Goal: Transaction & Acquisition: Obtain resource

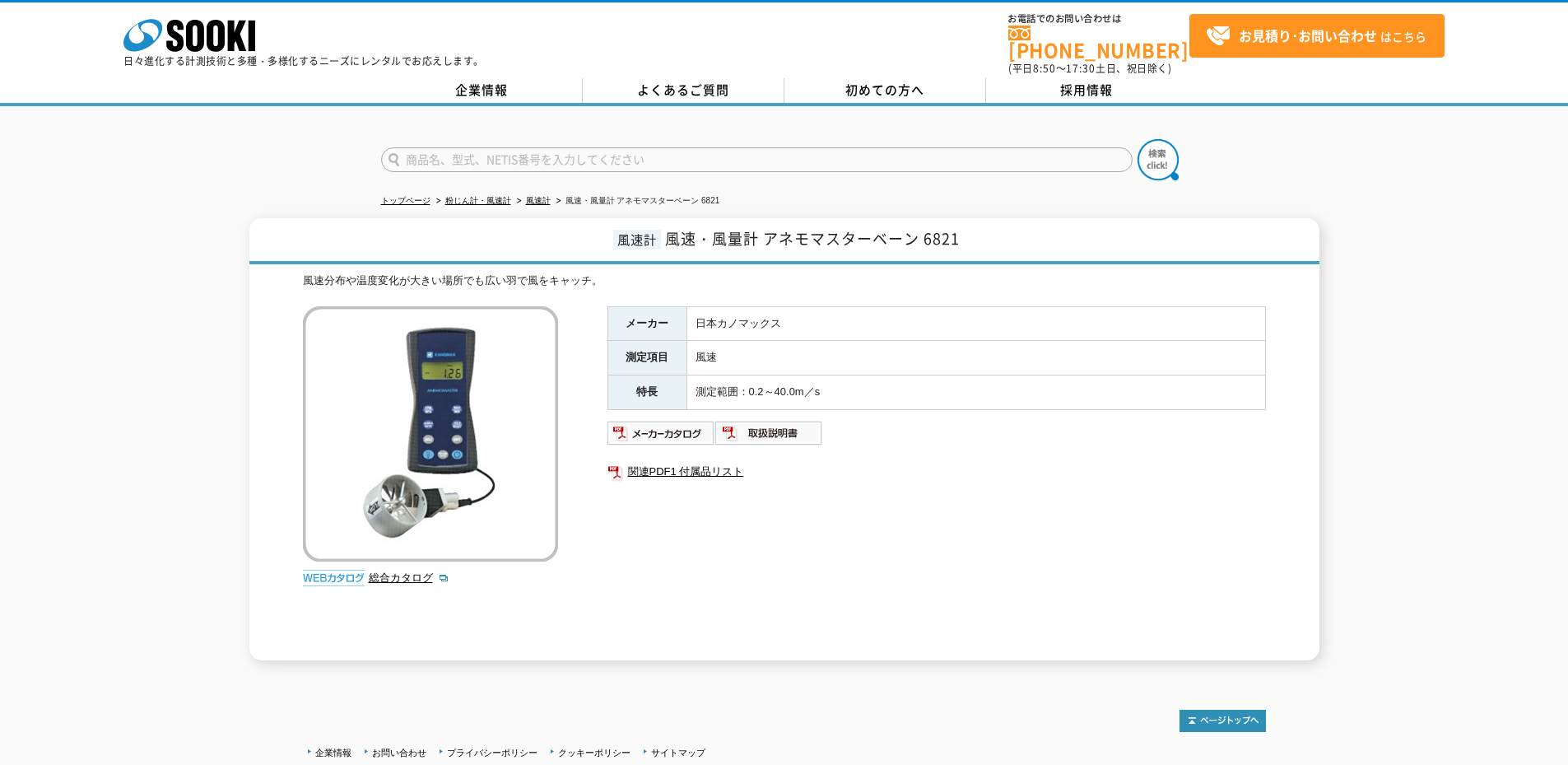
click at [1339, 219] on div "風速計 風速・風量計 アネモマスターベーン 6821 風速分布や温度変化が大きい場所でも広い羽で風をキャッチ。 総合カタログ メーカー 日本カノマックス 測定…" at bounding box center [784, 440] width 1568 height 442
drag, startPoint x: 264, startPoint y: 30, endPoint x: 118, endPoint y: 29, distance: 146.0
click at [118, 29] on div "株式会社 ソーキ spMenu 日々進化する計測技術と多種・多様化するニーズにレンタルでお応えします。 お電話でのお問い合わせは [PHONE_NUMBER]…" at bounding box center [784, 39] width 1568 height 74
click at [136, 250] on div "風速計 風速・風量計 アネモマスターベーン 6821 風速分布や温度変化が大きい場所でも広い羽で風をキャッチ。 総合カタログ メーカー 日本カノマックス 測定…" at bounding box center [784, 440] width 1568 height 442
click at [1402, 304] on div "風速計 風速・風量計 アネモマスターベーン 6821 風速分布や温度変化が大きい場所でも広い羽で風をキャッチ。 総合カタログ メーカー 日本カノマックス 測定…" at bounding box center [784, 440] width 1568 height 442
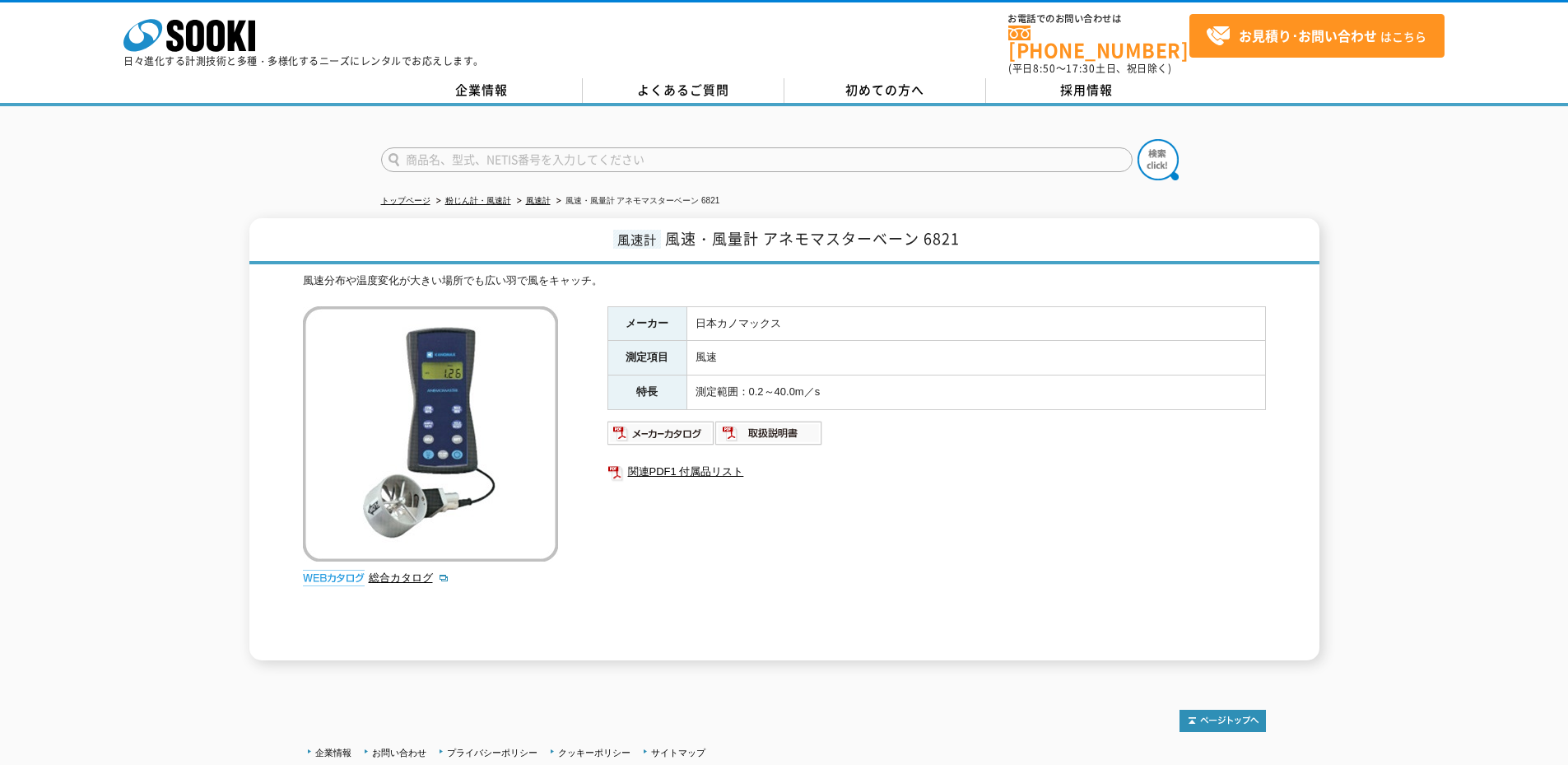
click at [1069, 500] on div "メーカー 日本カノマックス 測定項目 風速 特長 測定範囲：0.2～40.0m／s 関連PDF1 付属品リスト" at bounding box center [937, 483] width 659 height 354
drag, startPoint x: 299, startPoint y: 59, endPoint x: 415, endPoint y: 60, distance: 116.0
click at [415, 60] on p "日々進化する計測技術と多種・多様化するニーズにレンタルでお応えします。" at bounding box center [304, 61] width 360 height 10
click at [415, 58] on p "日々進化する計測技術と多種・多様化するニーズにレンタルでお応えします。" at bounding box center [304, 61] width 360 height 10
click at [1439, 219] on div "風速計 風速・風量計 アネモマスターベーン 6821 風速分布や温度変化が大きい場所でも広い羽で風をキャッチ。 総合カタログ メーカー 日本カノマックス 測定…" at bounding box center [784, 440] width 1568 height 442
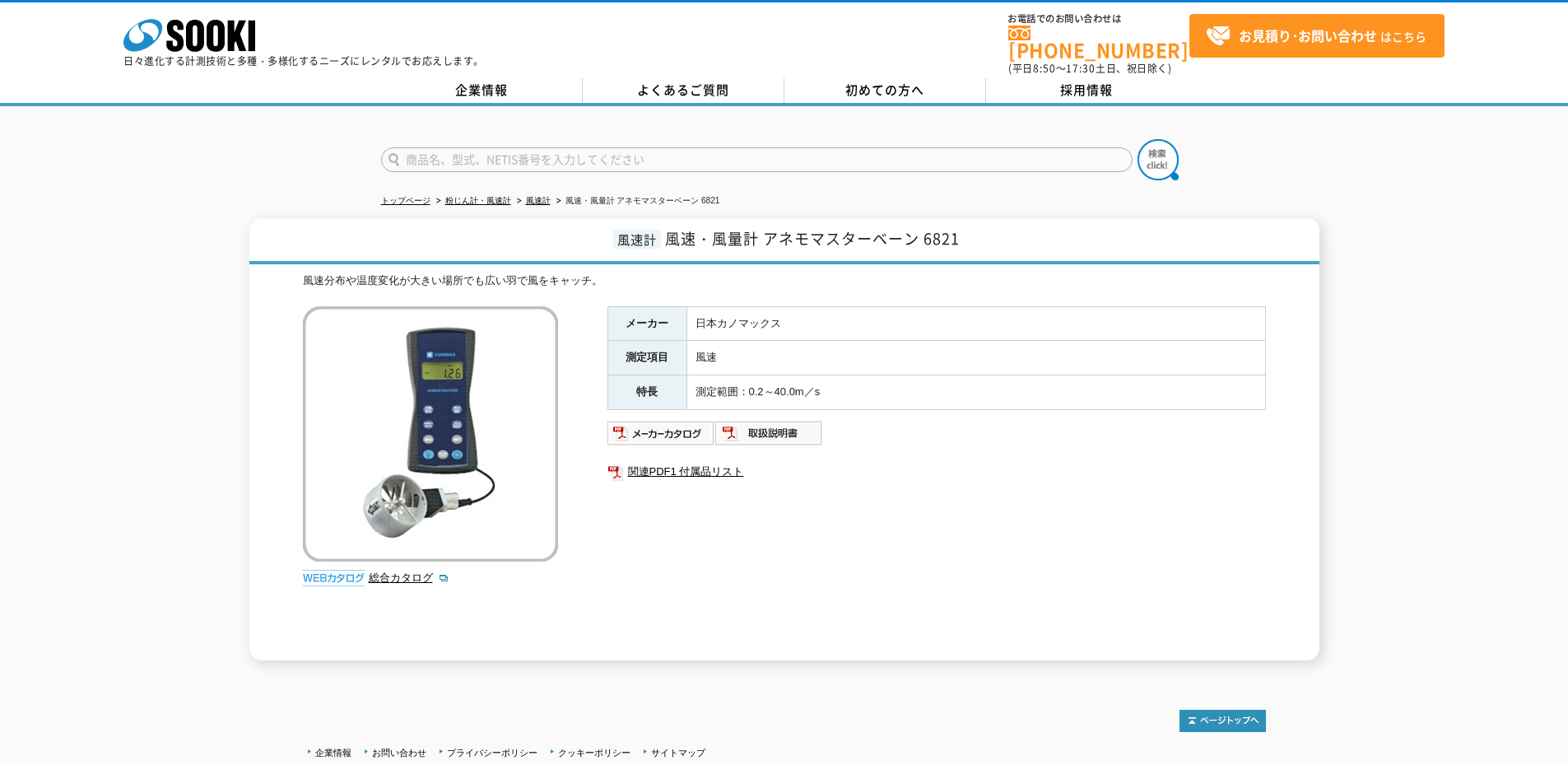
click at [736, 227] on span "風速・風量計 アネモマスターベーン 6821" at bounding box center [812, 238] width 294 height 23
click at [385, 571] on link "総合カタログ" at bounding box center [409, 577] width 81 height 13
click at [535, 196] on link "風速計" at bounding box center [539, 200] width 25 height 9
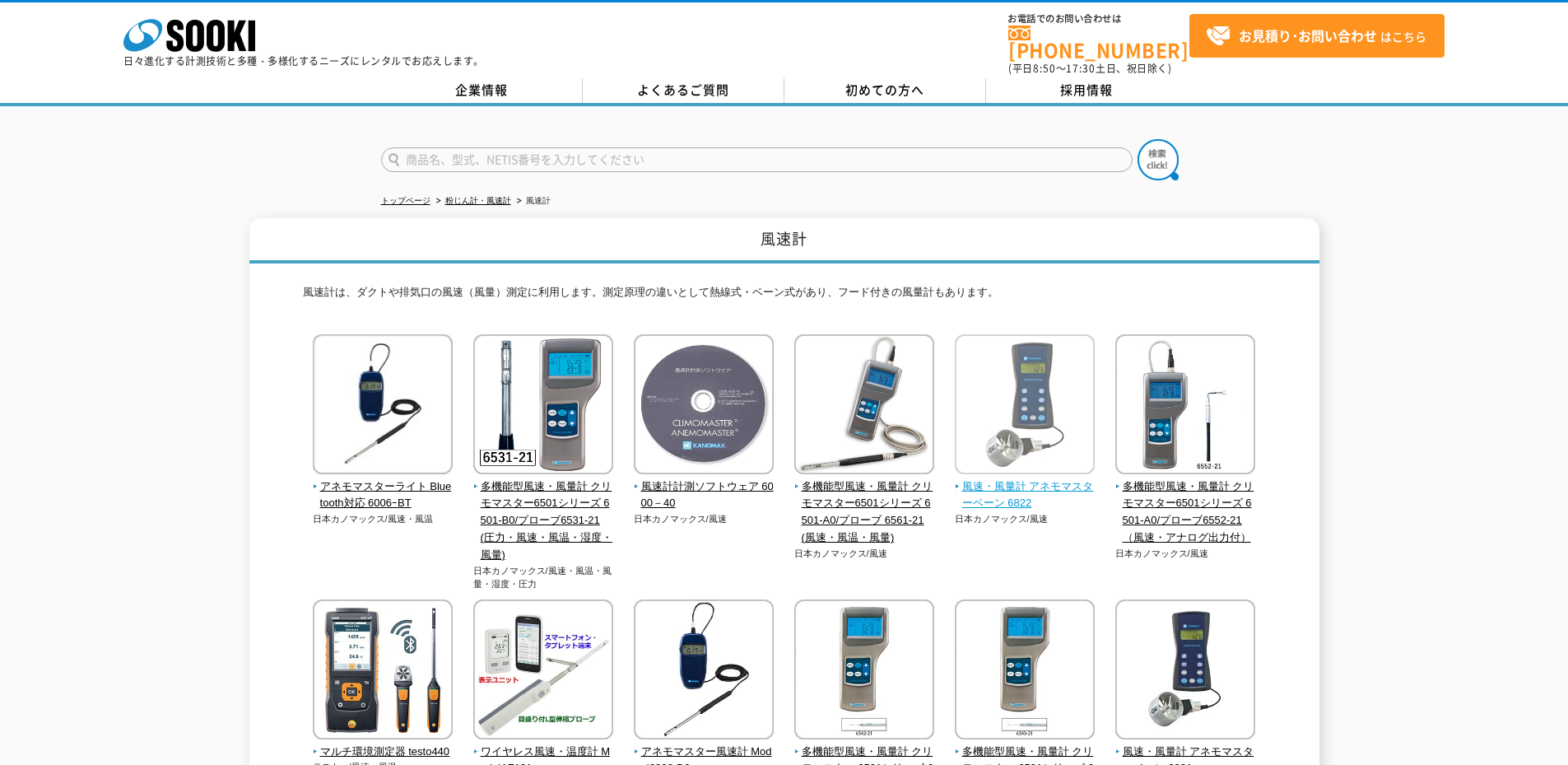
click at [1012, 374] on img at bounding box center [1025, 406] width 140 height 144
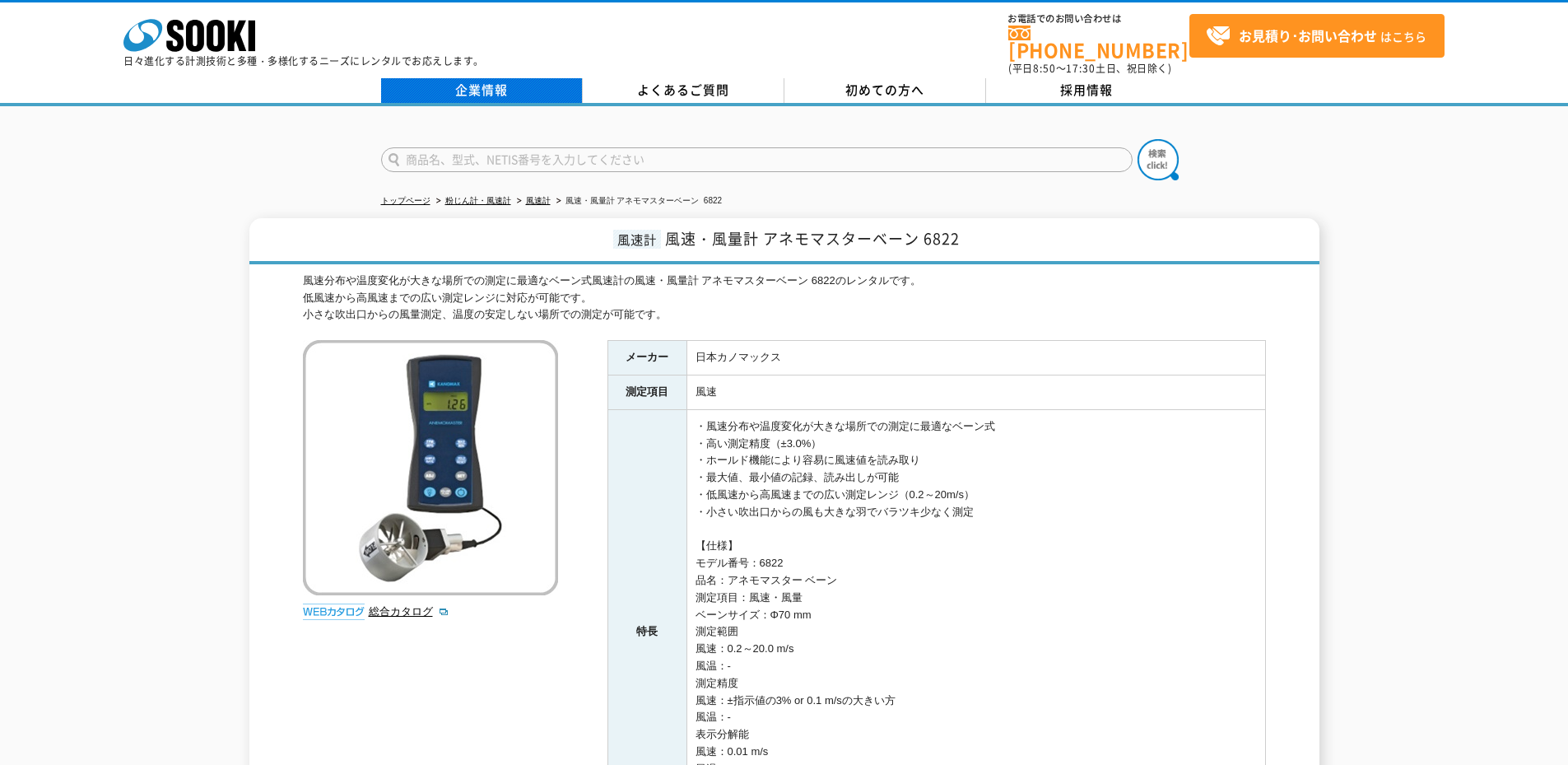
click at [522, 83] on link "企業情報" at bounding box center [482, 91] width 202 height 25
click at [507, 80] on link "企業情報" at bounding box center [482, 91] width 202 height 25
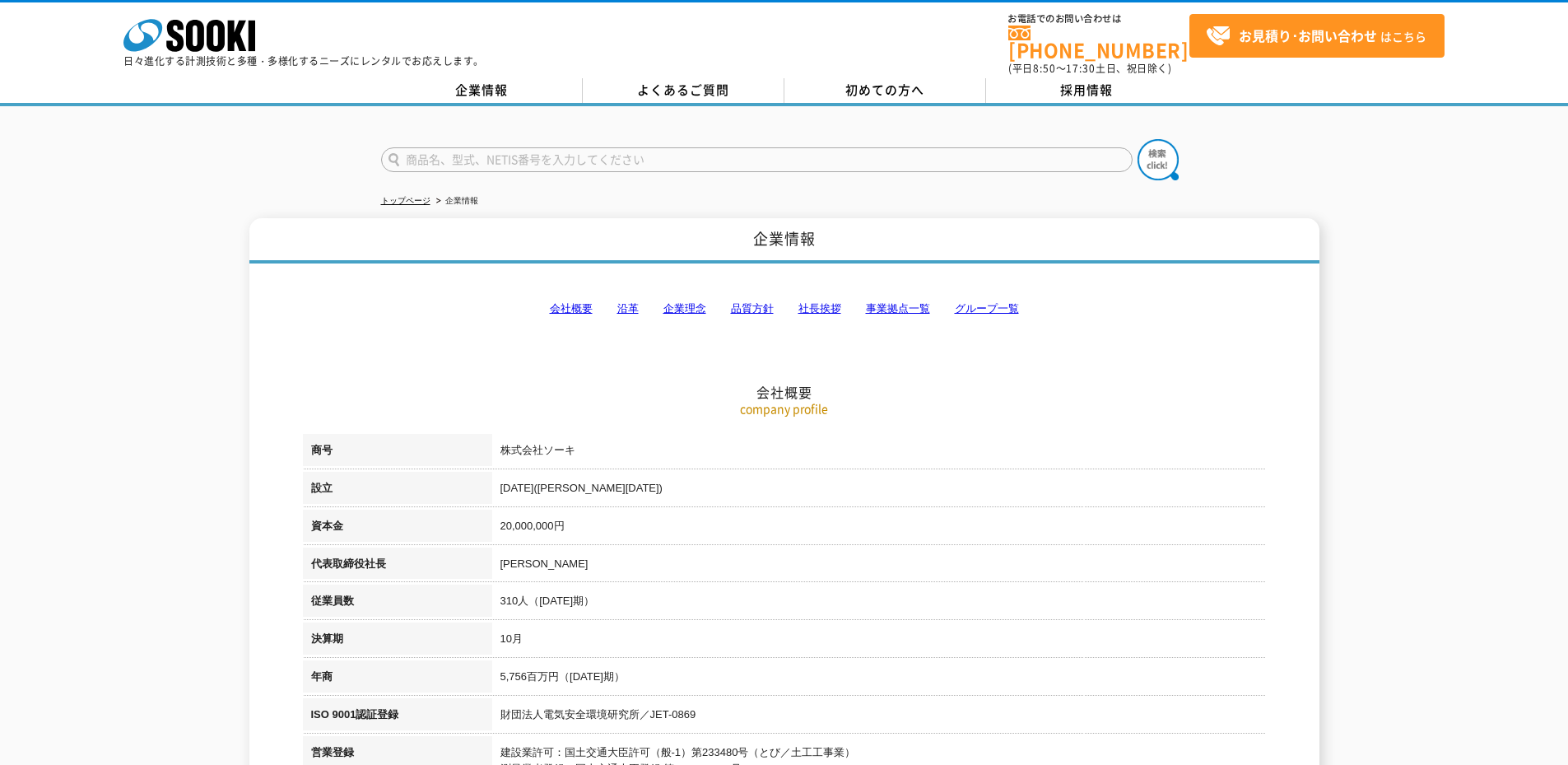
click at [634, 339] on h2 "会社概要" at bounding box center [784, 310] width 963 height 182
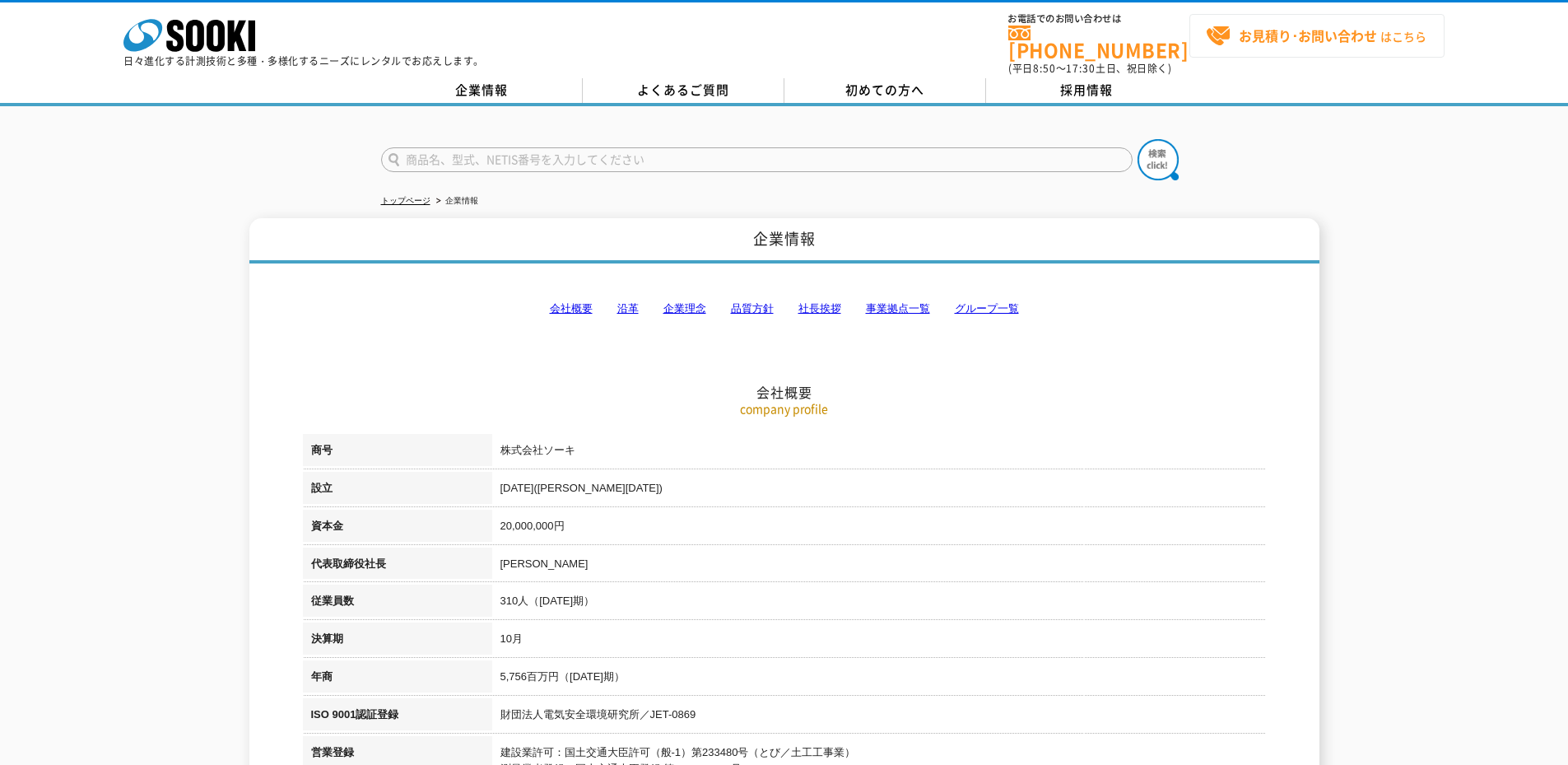
click at [1256, 27] on strong "お見積り･お問い合わせ" at bounding box center [1308, 36] width 138 height 20
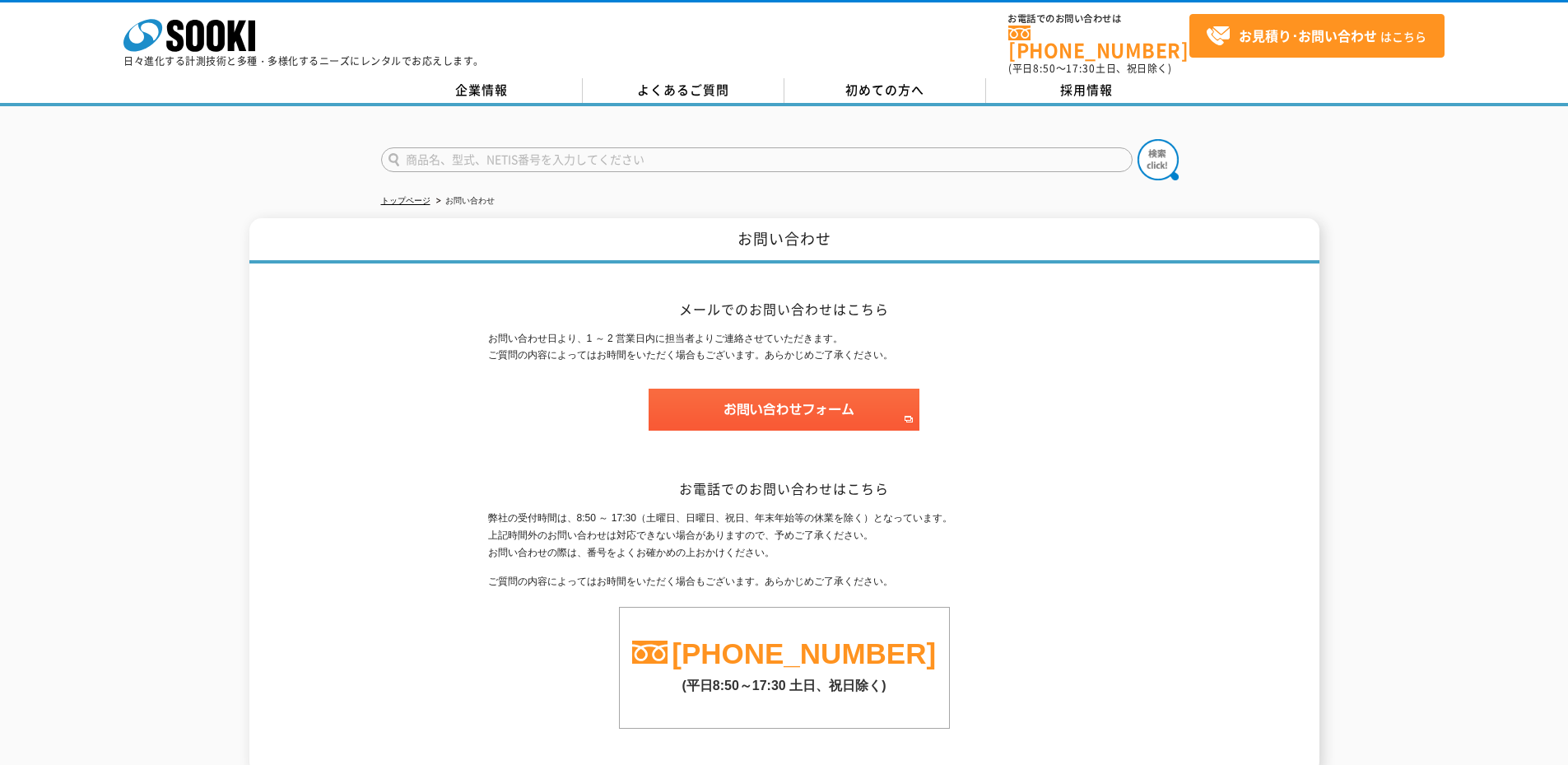
scroll to position [150, 0]
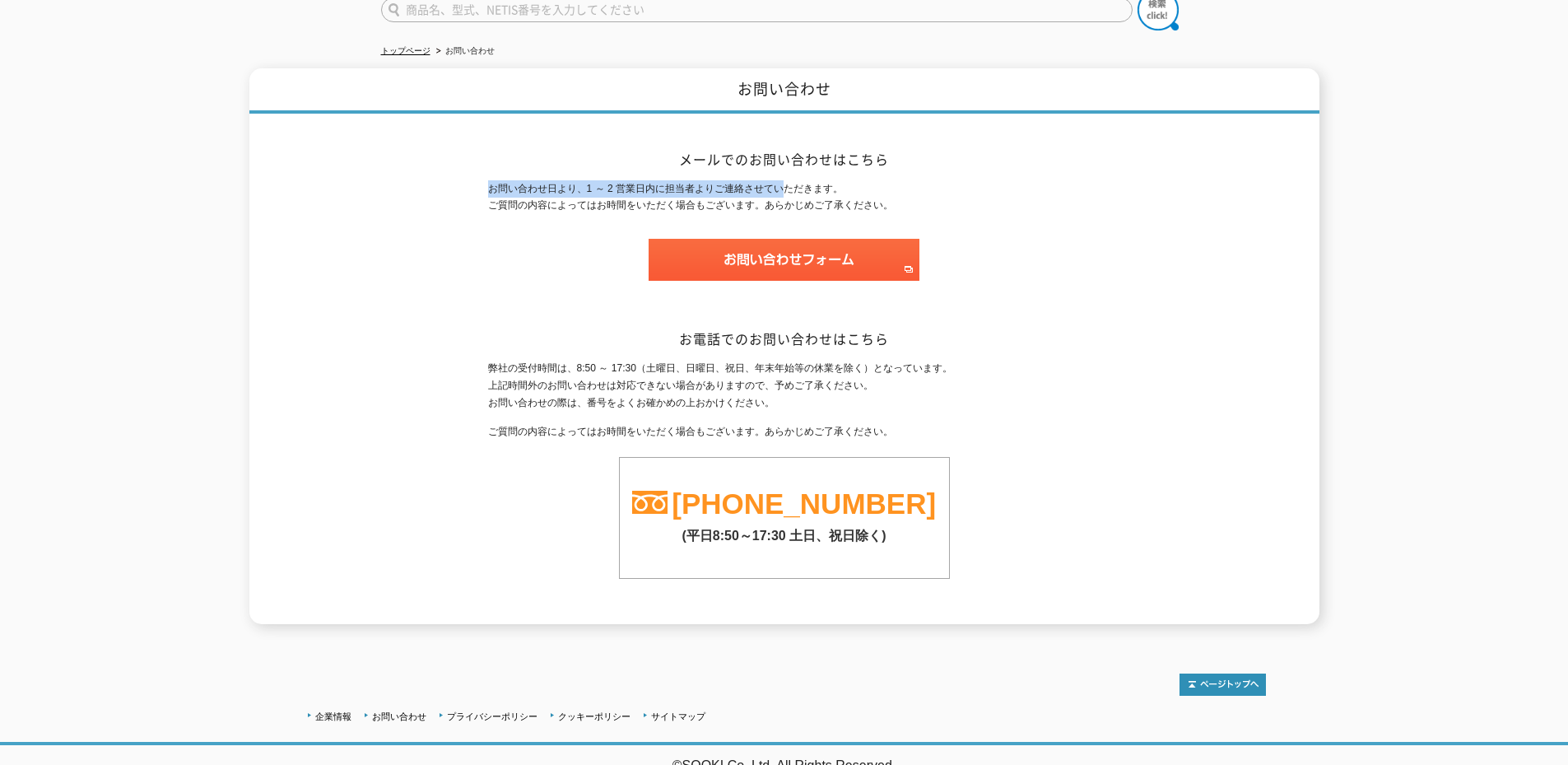
drag, startPoint x: 450, startPoint y: 159, endPoint x: 791, endPoint y: 173, distance: 341.3
click at [791, 173] on div "お問い合わせ メールでのお問い合わせはこちら お問い合わせ日より、1 ～ 2 営業日内に担当者よりご連絡させていただきます。 ご質問の内容によってはお時間をい…" at bounding box center [784, 346] width 1070 height 556
click at [967, 180] on p "お問い合わせ日より、1 ～ 2 営業日内に担当者よりご連絡させていただきます。 ご質問の内容によってはお時間をいただく場合もございます。あらかじめご了承くださ…" at bounding box center [784, 197] width 593 height 34
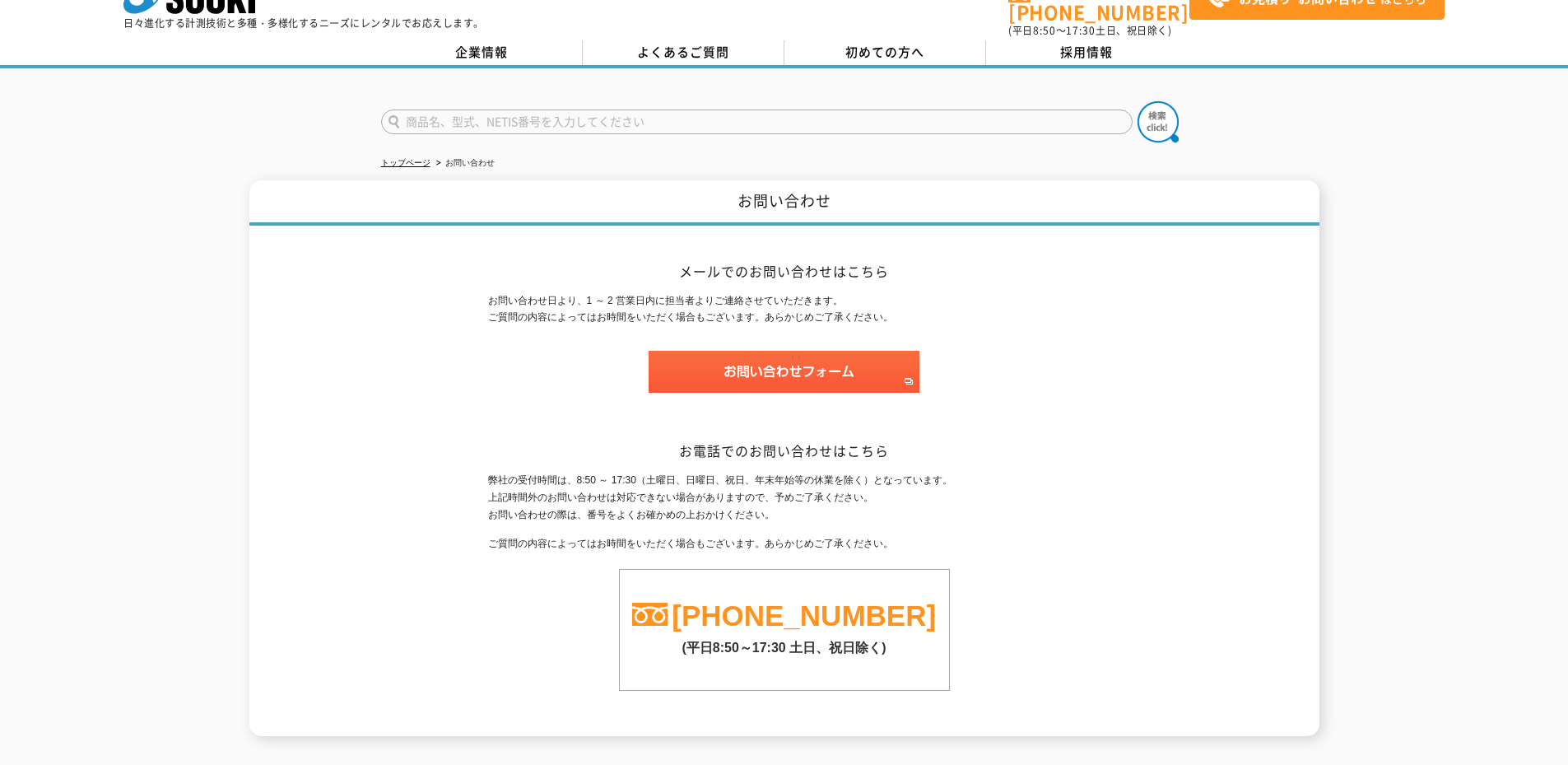
scroll to position [0, 0]
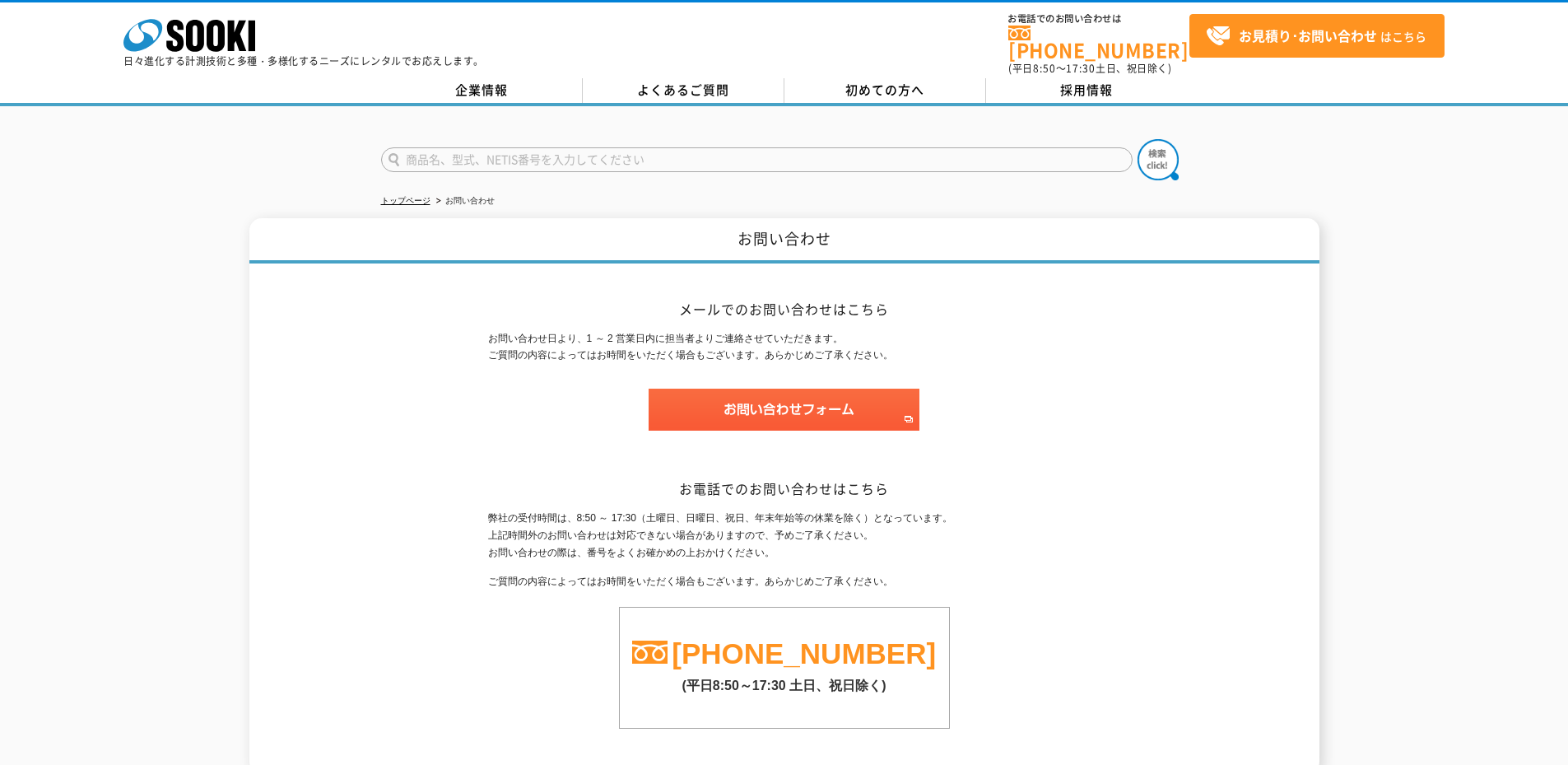
drag, startPoint x: 834, startPoint y: 103, endPoint x: 872, endPoint y: 70, distance: 50.3
click at [836, 106] on div at bounding box center [784, 145] width 1568 height 79
click at [872, 81] on span "初めての方へ" at bounding box center [885, 90] width 79 height 18
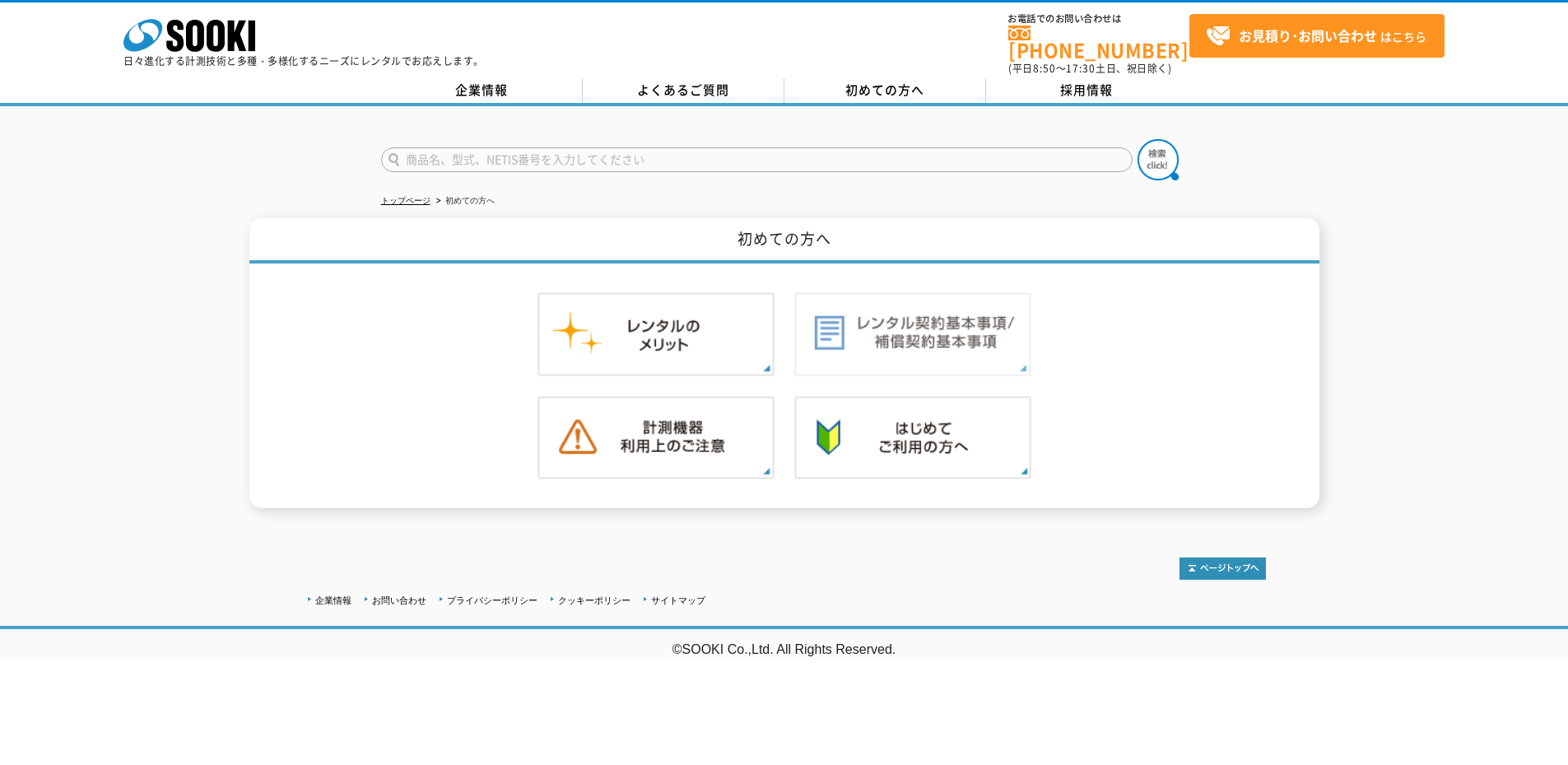
click at [887, 330] on img at bounding box center [912, 334] width 237 height 84
click at [606, 139] on form at bounding box center [784, 162] width 807 height 46
click at [605, 139] on form at bounding box center [784, 162] width 807 height 46
click at [597, 150] on input "text" at bounding box center [756, 160] width 751 height 25
type input "a"
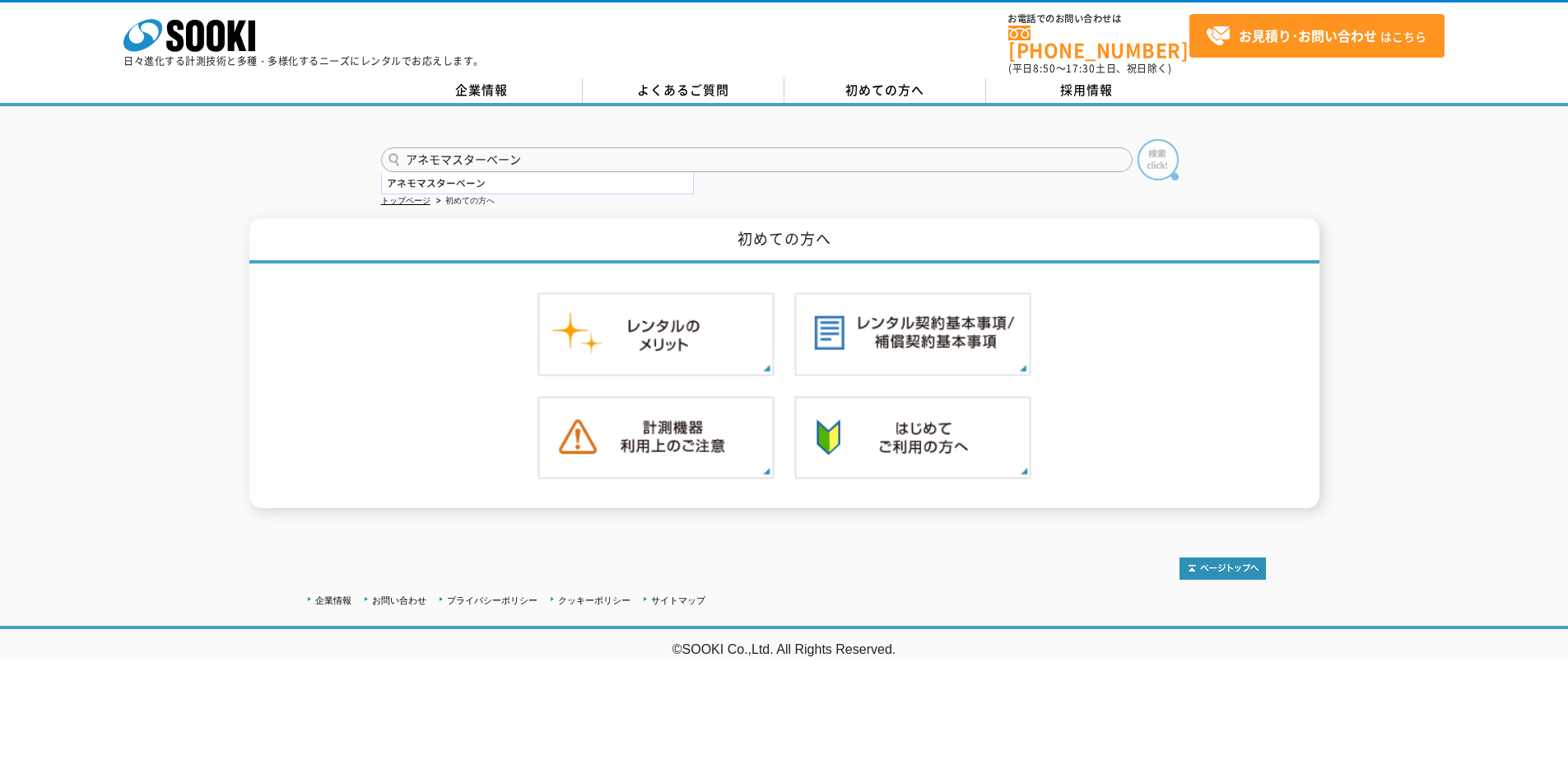
type input "アネモマスターベーン"
click at [1155, 139] on img at bounding box center [1158, 159] width 41 height 41
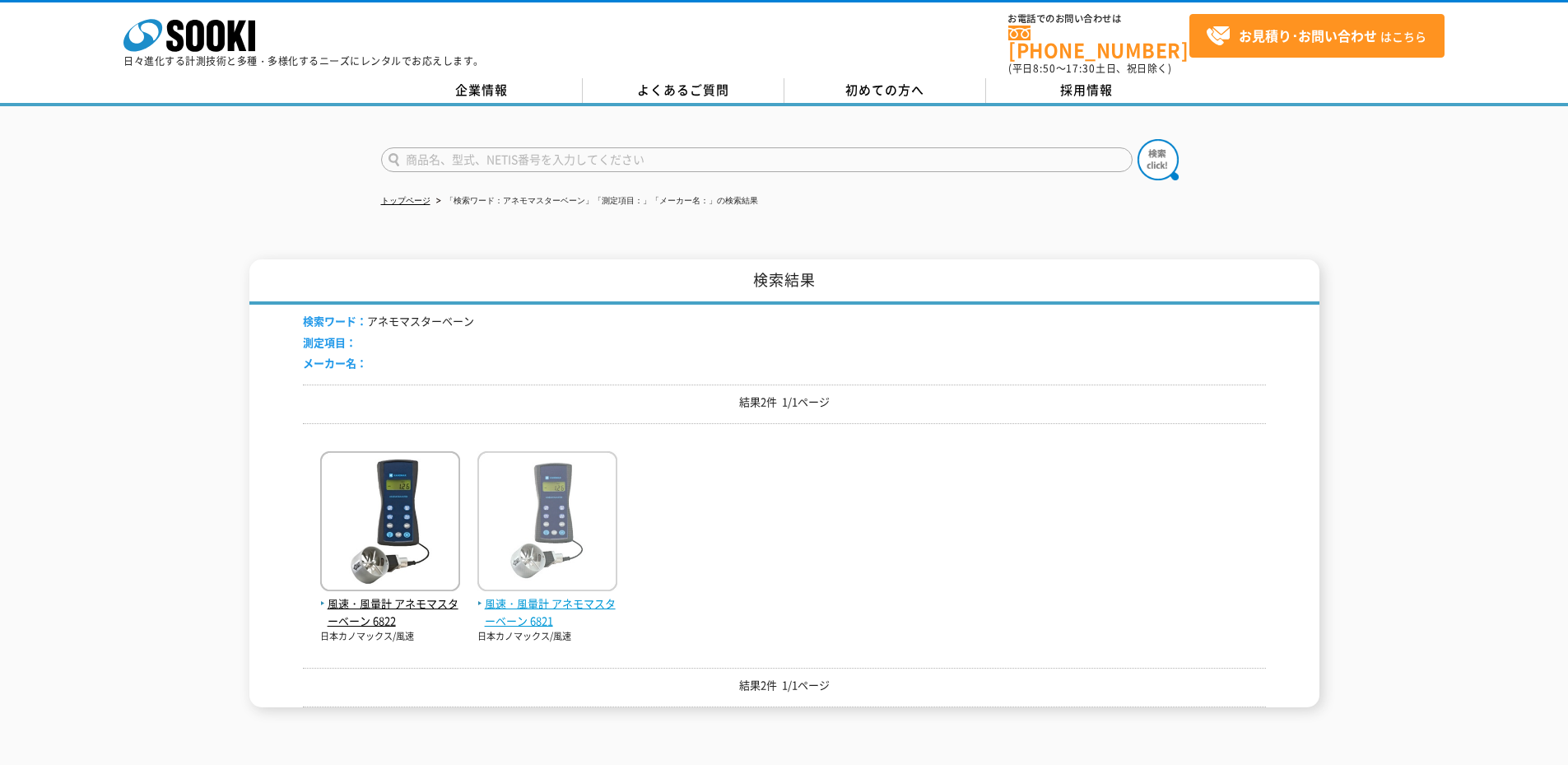
click at [543, 526] on img at bounding box center [547, 523] width 140 height 144
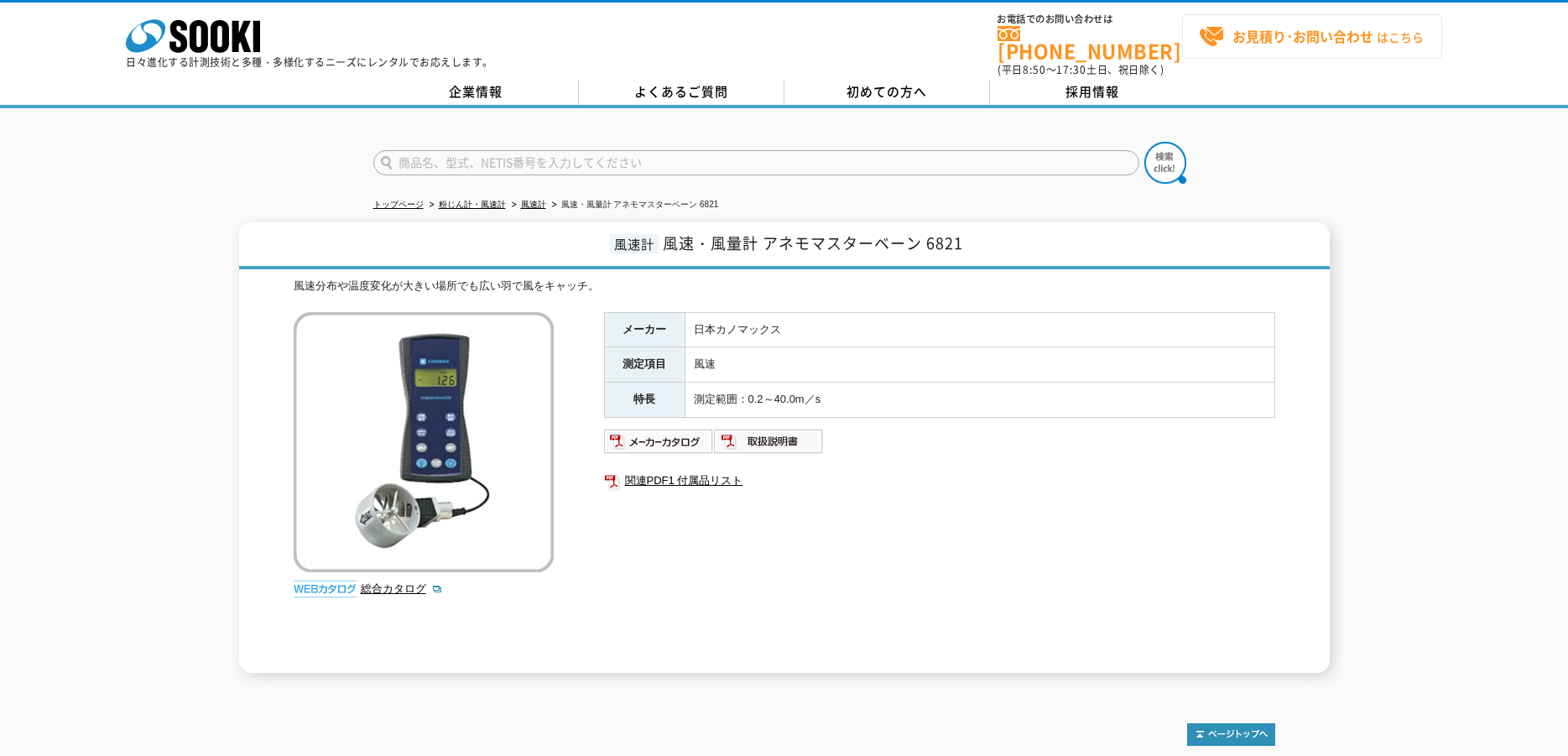
click at [1238, 30] on strong "お見積り･お問い合わせ" at bounding box center [1303, 37] width 141 height 20
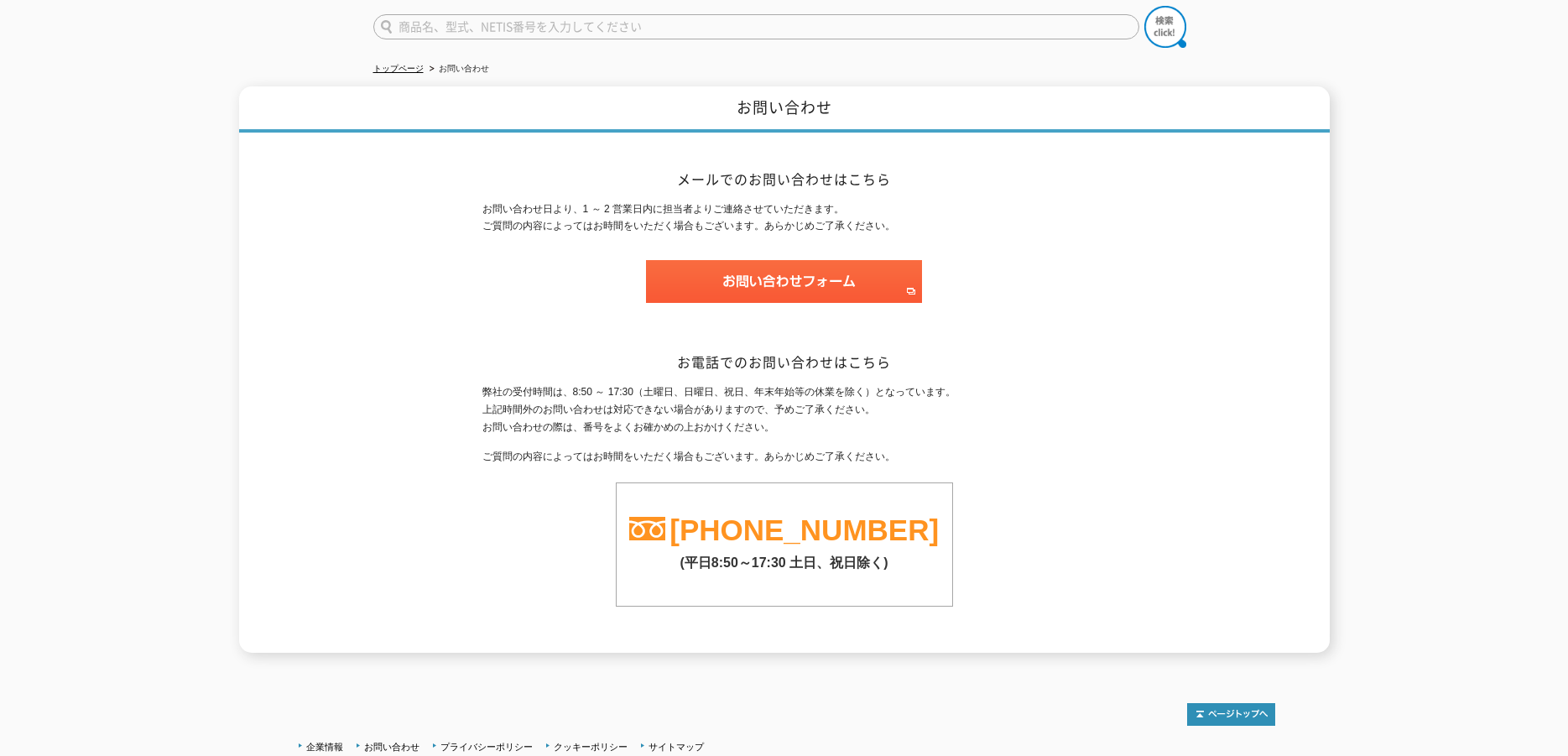
scroll to position [176, 0]
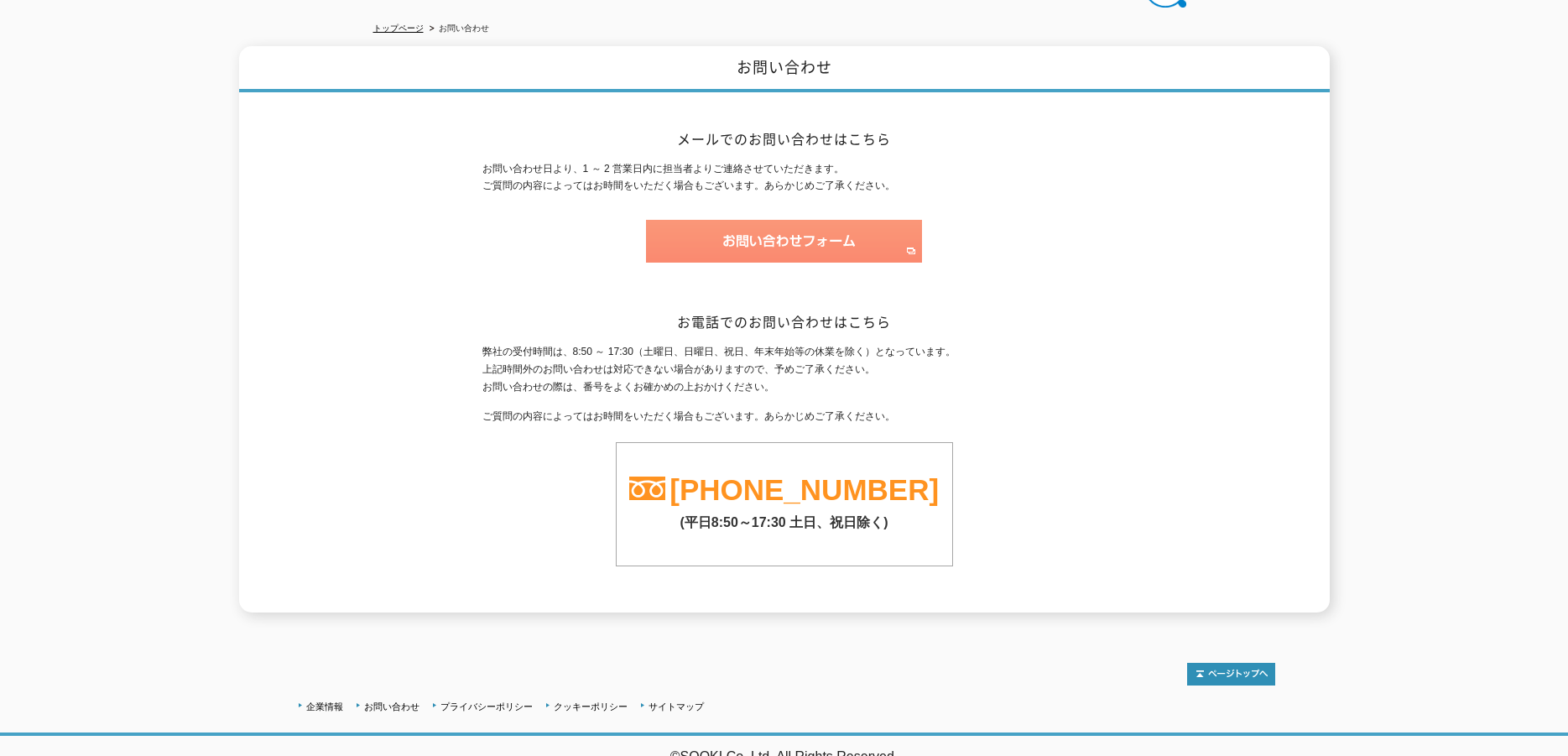
click at [810, 220] on img at bounding box center [784, 242] width 276 height 43
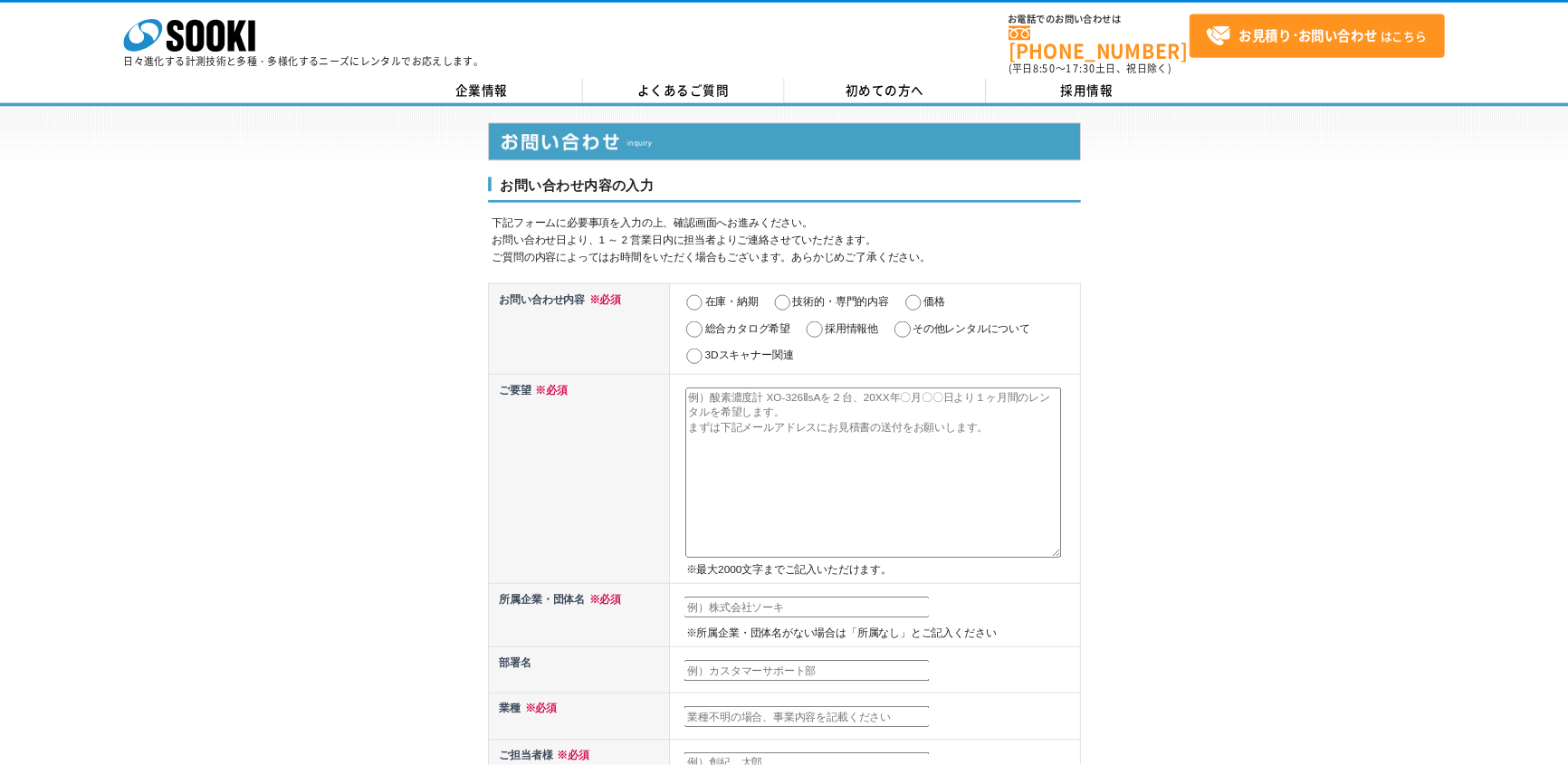
scroll to position [91, 0]
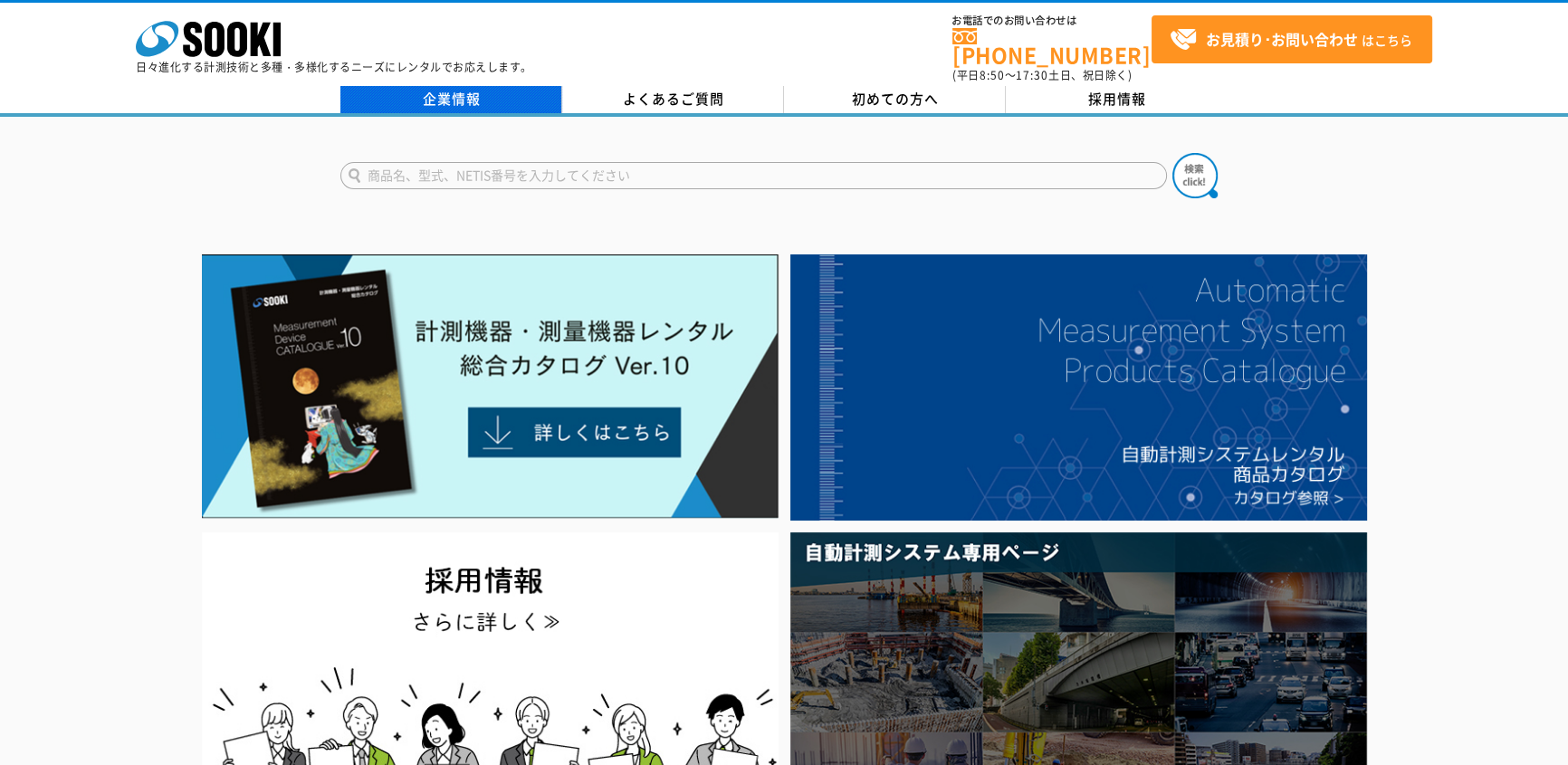
click at [433, 86] on link "企業情報" at bounding box center [451, 100] width 222 height 28
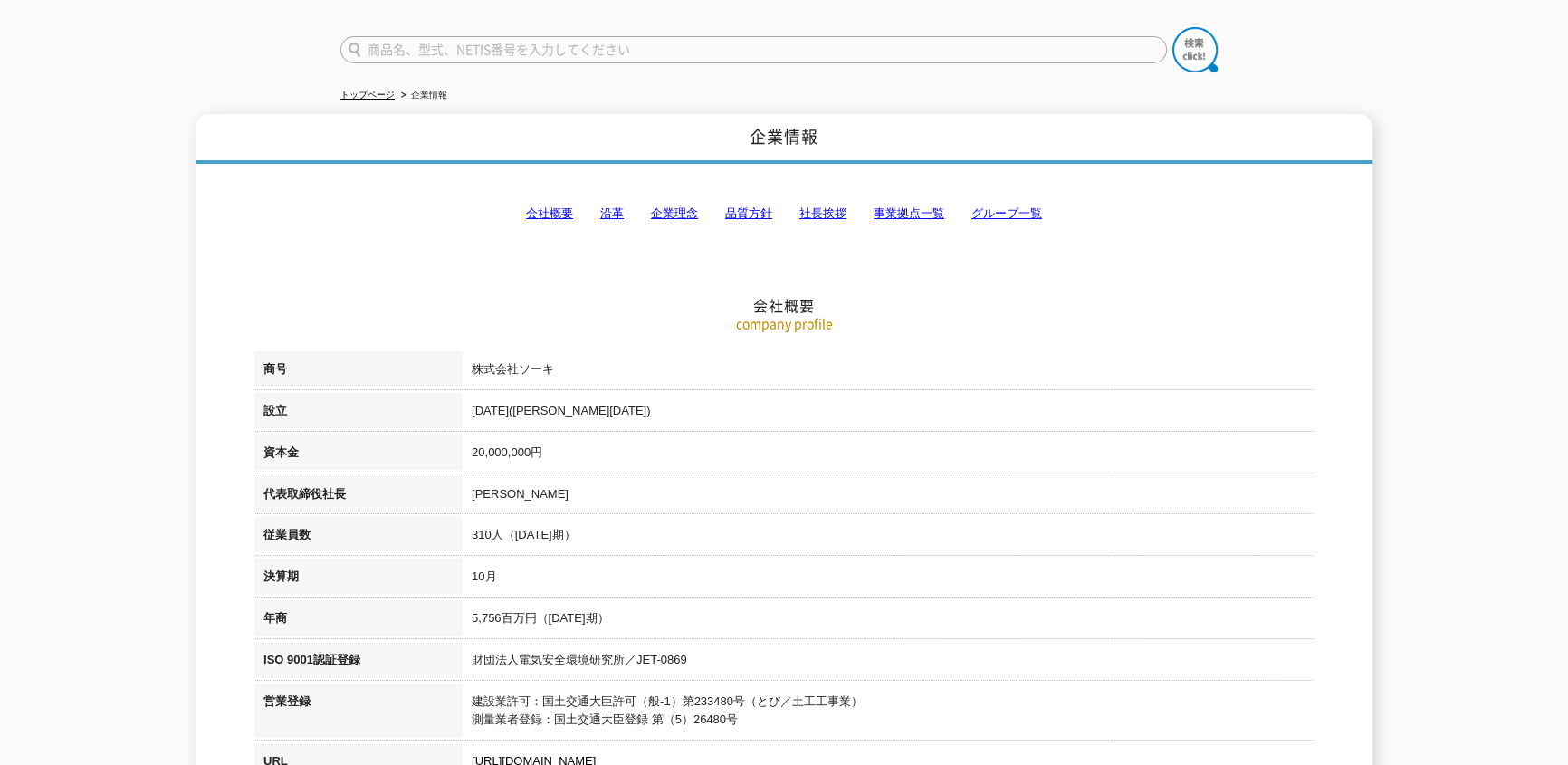
scroll to position [164, 0]
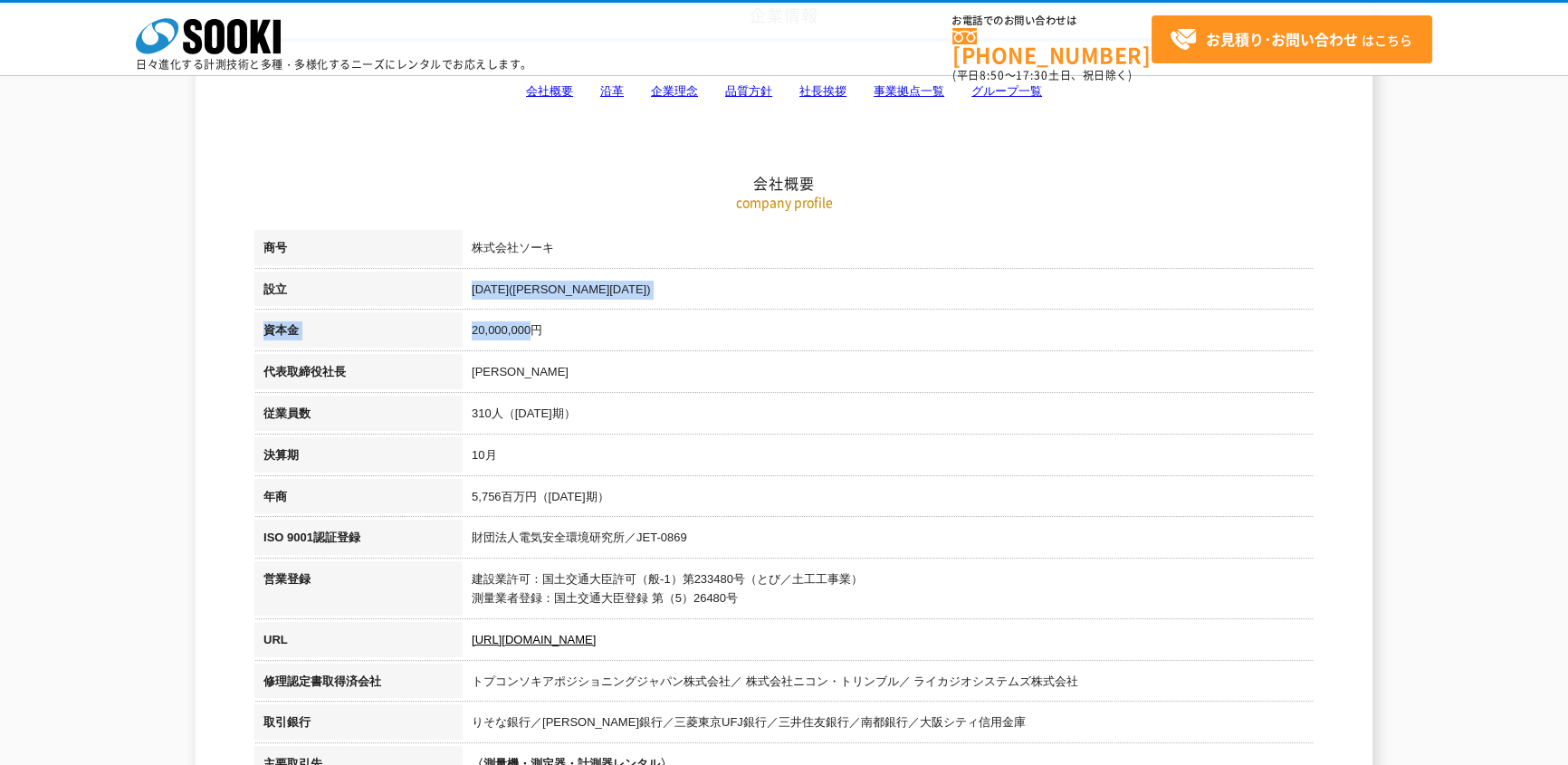
drag, startPoint x: 507, startPoint y: 305, endPoint x: 460, endPoint y: 284, distance: 51.5
click at [460, 284] on tbody "商号 株式会社ソーキ 設立 [DATE]([PERSON_NAME][DATE]) 資本金 20,000,000円 代表取締役社長 [PERSON_NAME]…" at bounding box center [784, 633] width 1060 height 806
click at [460, 284] on th "設立" at bounding box center [358, 292] width 208 height 41
drag, startPoint x: 450, startPoint y: 338, endPoint x: 259, endPoint y: 230, distance: 219.4
click at [259, 230] on tbody "商号 株式会社ソーキ 設立 [DATE]([PERSON_NAME][DATE]) 資本金 20,000,000円 代表取締役社長 [PERSON_NAME]…" at bounding box center [784, 633] width 1060 height 806
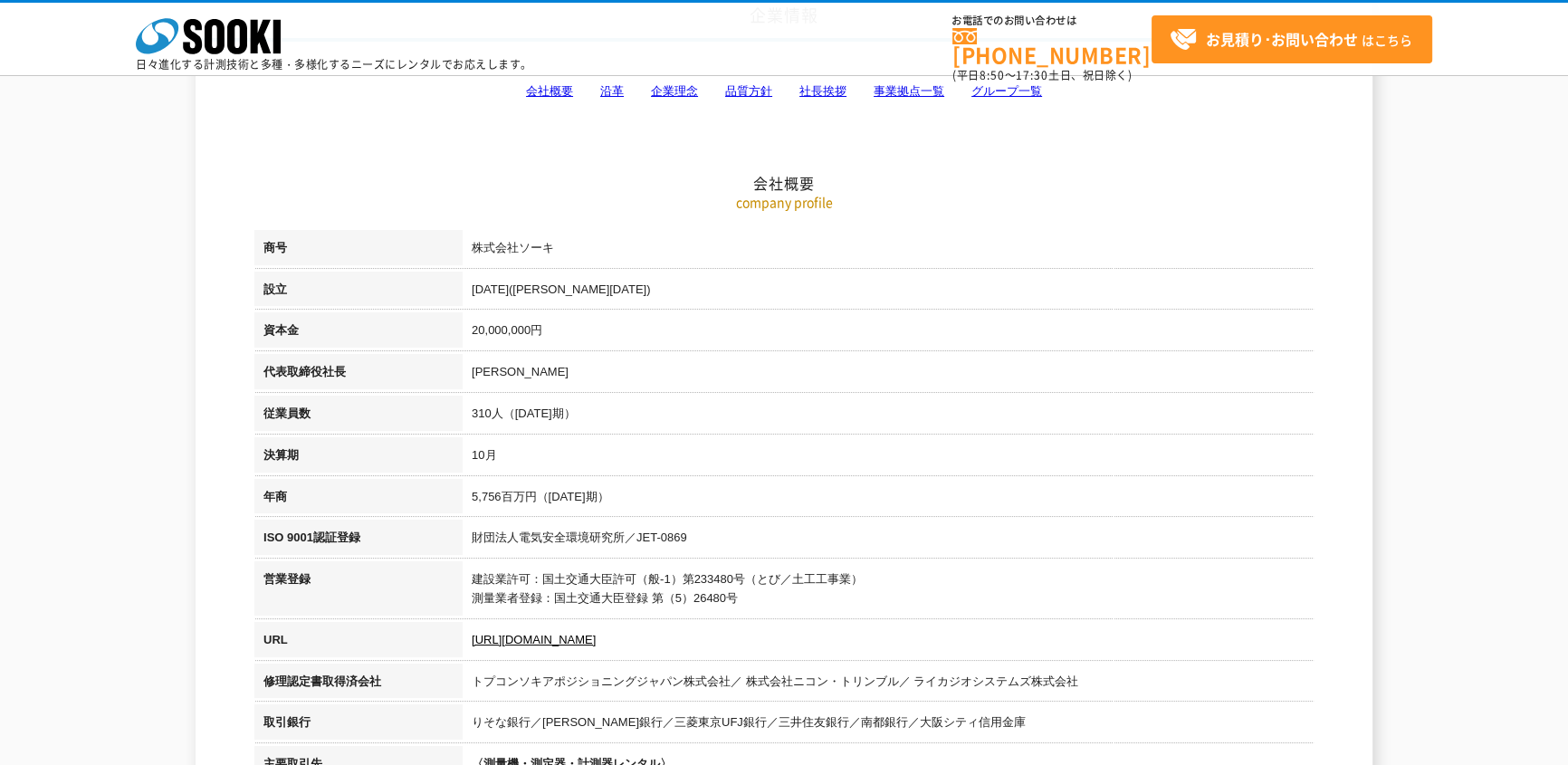
click at [259, 230] on th "商号" at bounding box center [358, 250] width 208 height 41
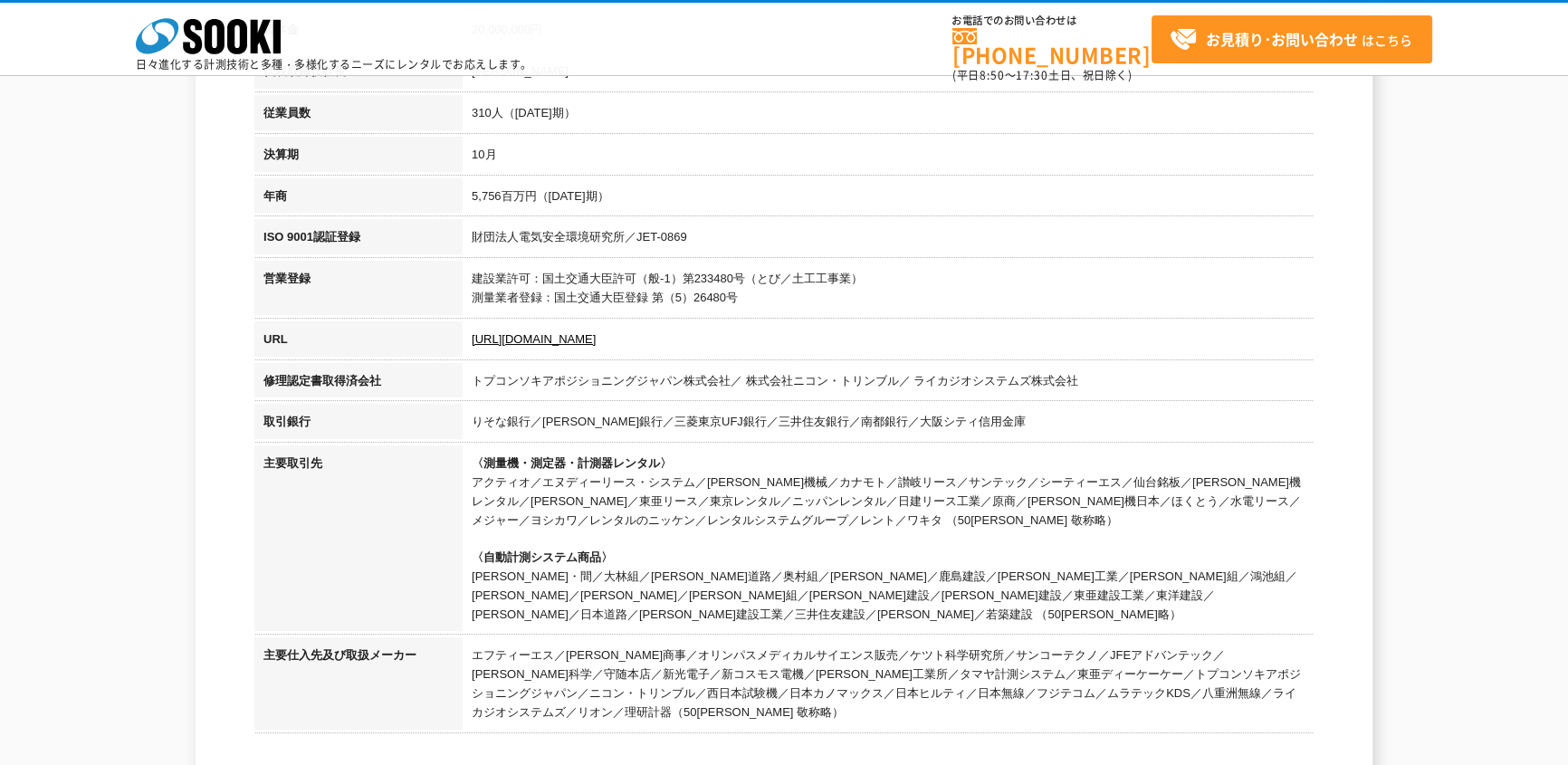
scroll to position [493, 0]
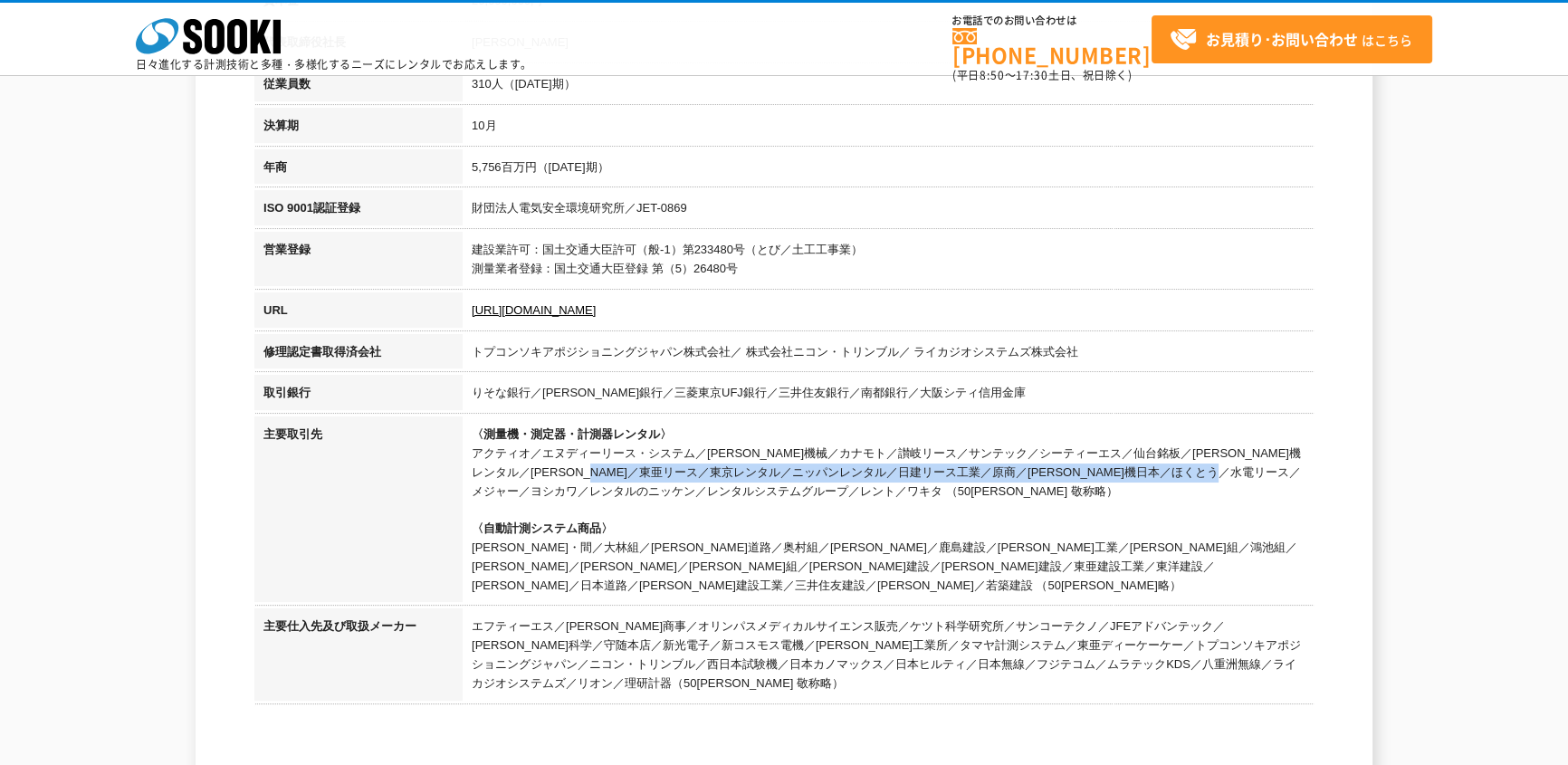
drag, startPoint x: 473, startPoint y: 461, endPoint x: 1173, endPoint y: 467, distance: 700.0
click at [1173, 467] on td "〈測量機・測定器・計測器レンタル〉 アクティオ／エヌディーリース・システム／[PERSON_NAME]機械／カナモト／讃岐リース／サンテック／シーティーエス／…" at bounding box center [888, 512] width 851 height 192
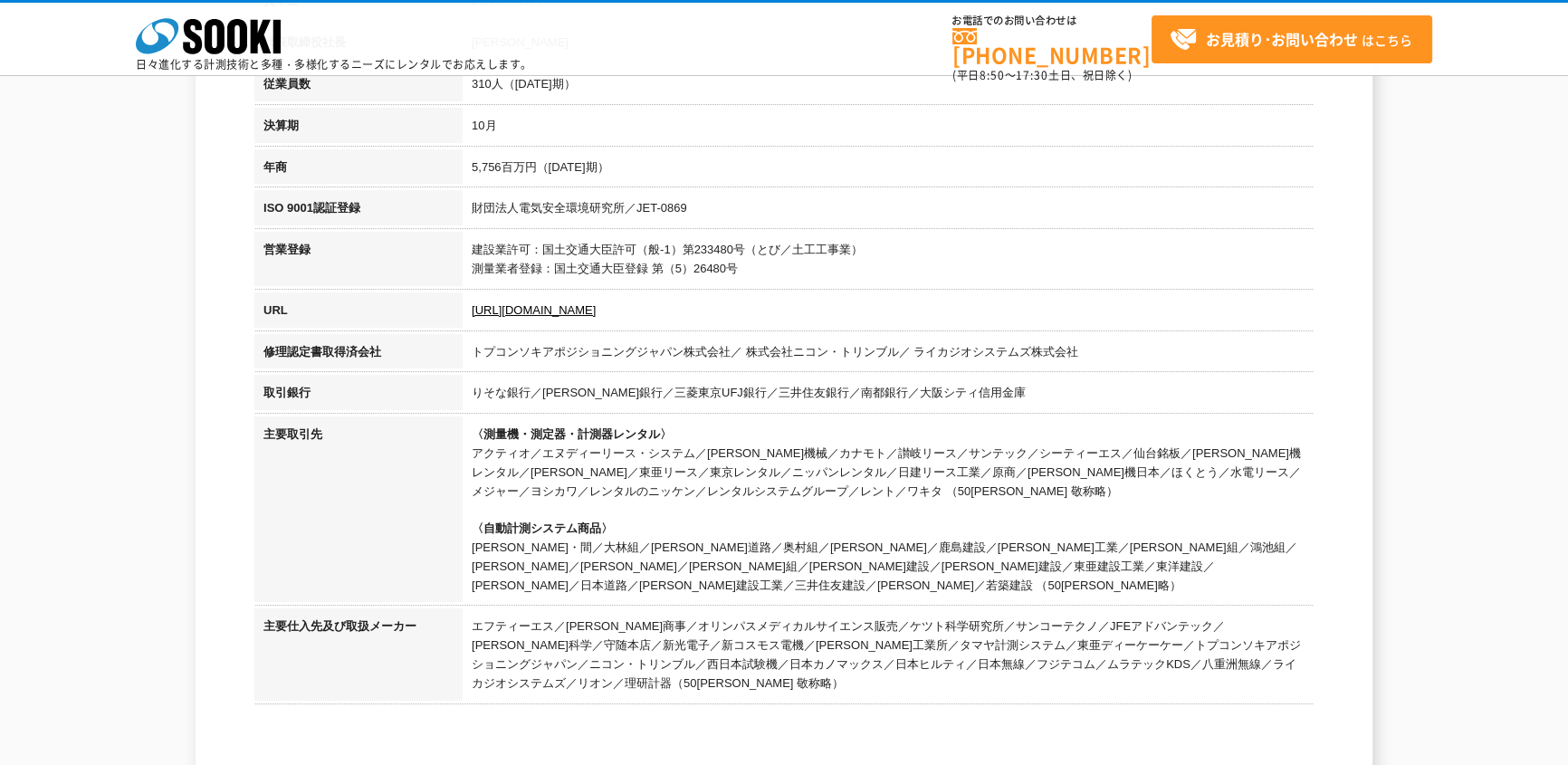
click at [990, 464] on td "〈測量機・測定器・計測器レンタル〉 アクティオ／エヌディーリース・システム／[PERSON_NAME]機械／カナモト／讃岐リース／サンテック／シーティーエス／…" at bounding box center [888, 512] width 851 height 192
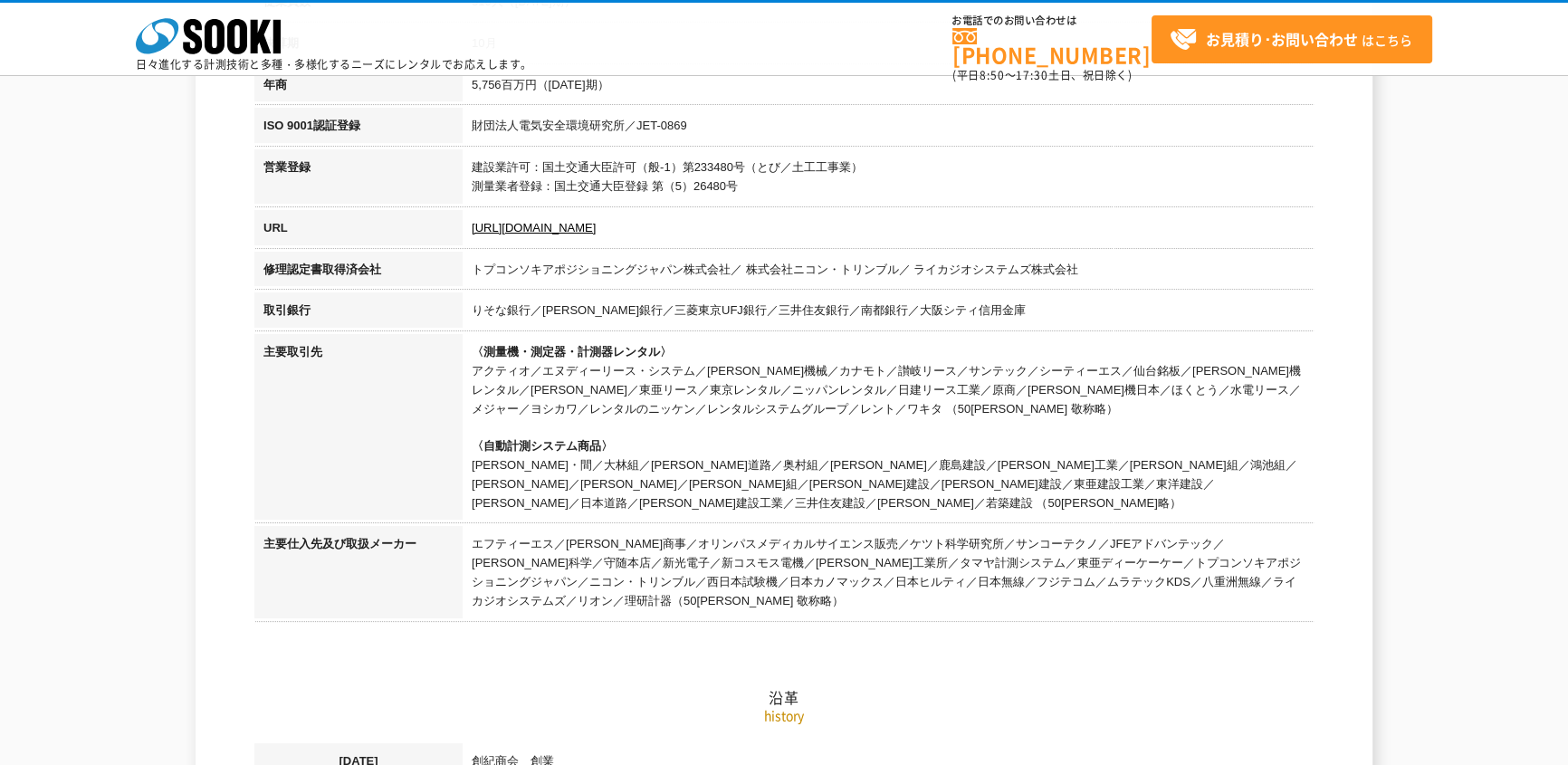
drag, startPoint x: 467, startPoint y: 521, endPoint x: 475, endPoint y: 507, distance: 16.1
click at [475, 507] on h2 "沿革" at bounding box center [784, 607] width 1060 height 200
click at [480, 508] on h2 "沿革" at bounding box center [784, 607] width 1060 height 200
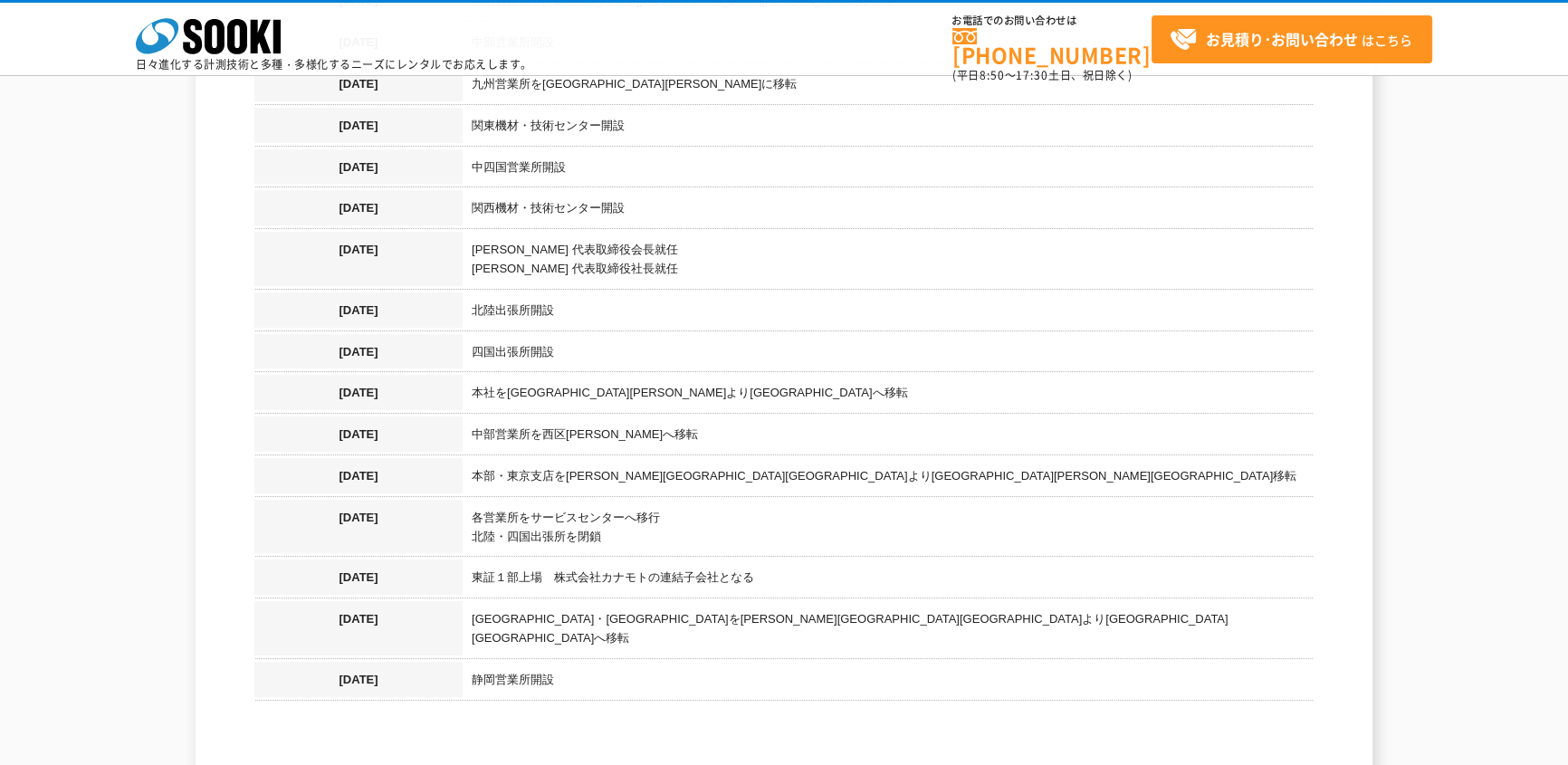
scroll to position [2222, 0]
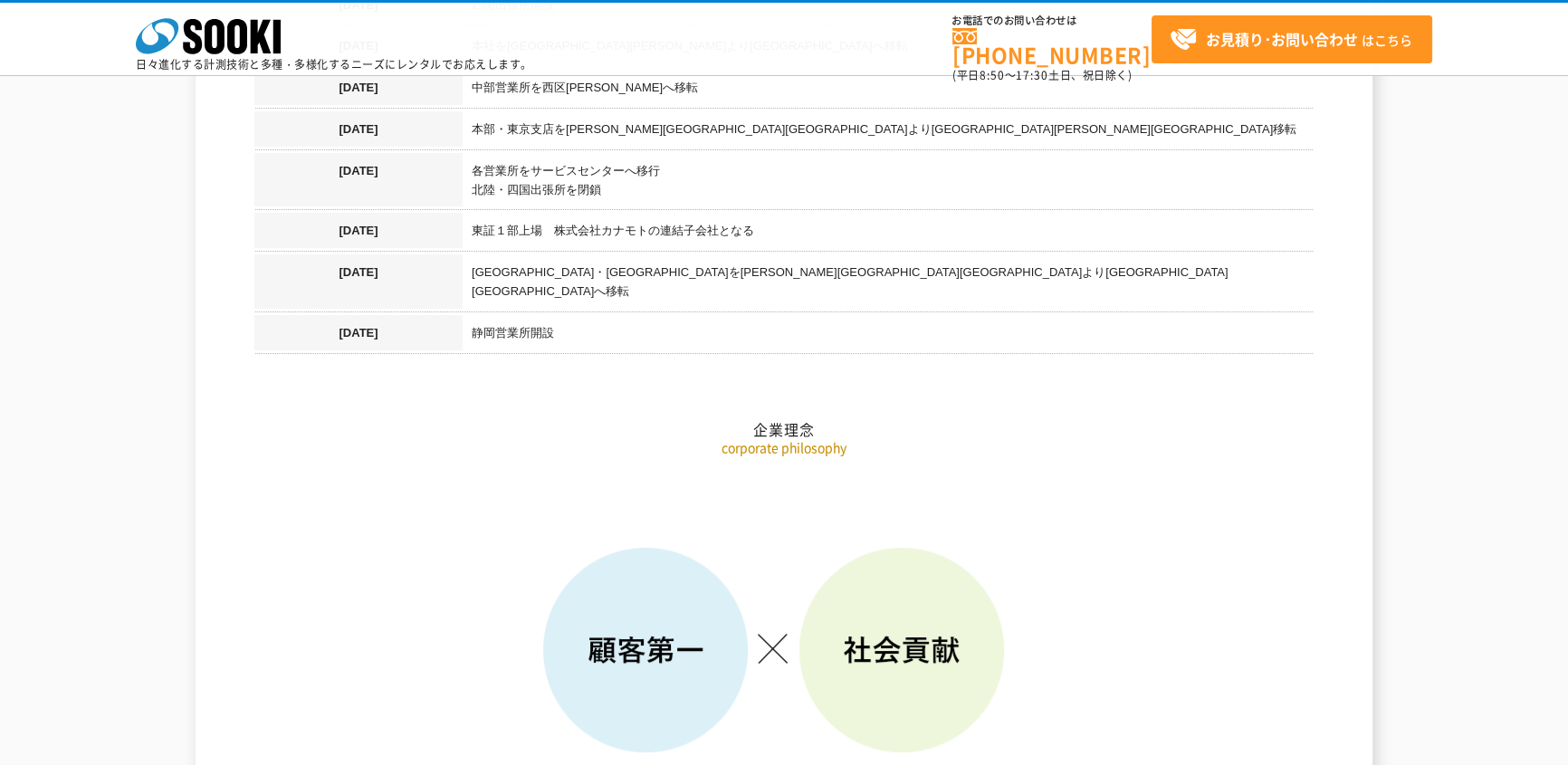
drag, startPoint x: 570, startPoint y: 286, endPoint x: 434, endPoint y: 173, distance: 176.8
click at [434, 173] on th "[DATE]" at bounding box center [358, 183] width 208 height 61
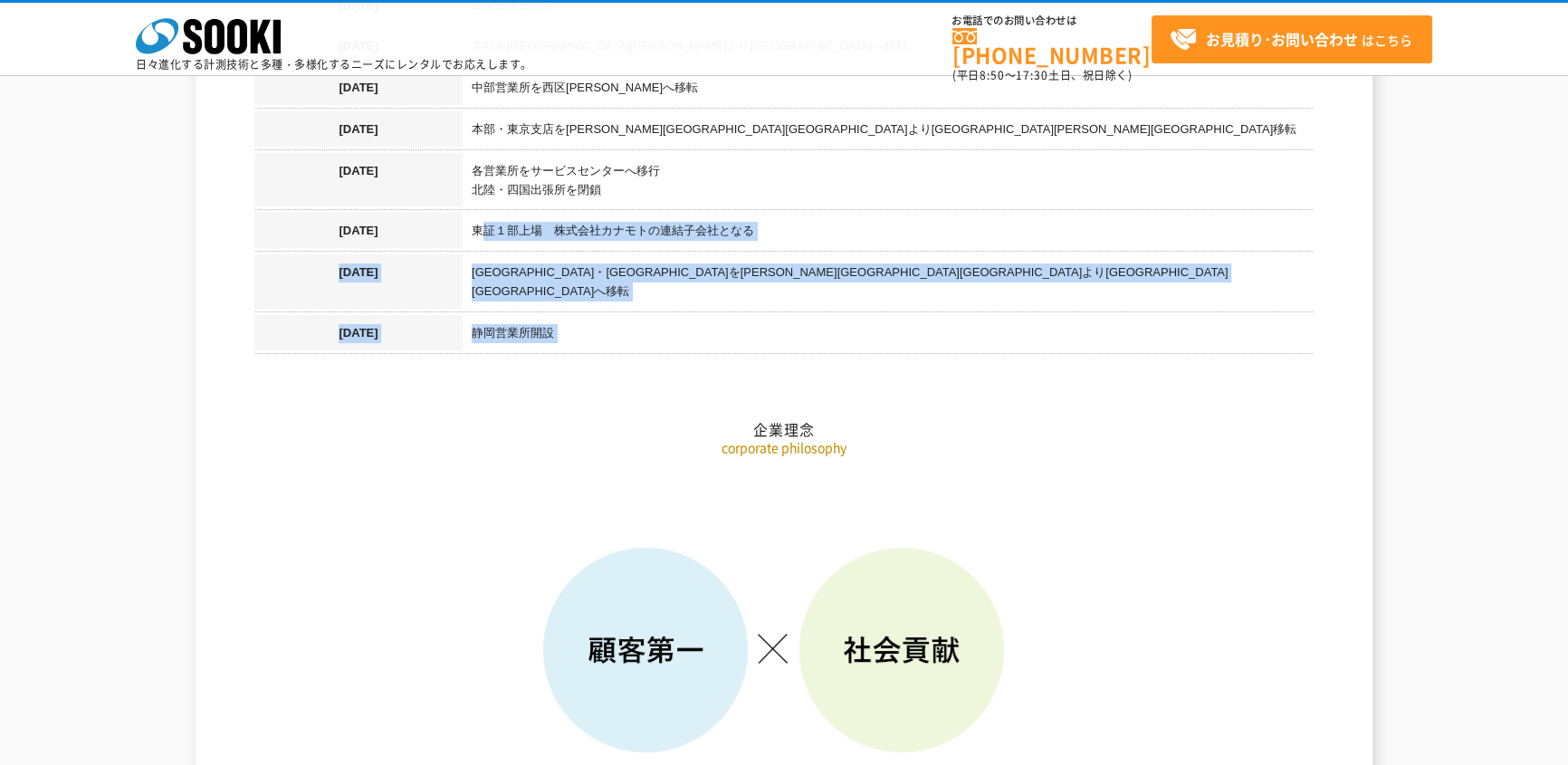
drag, startPoint x: 506, startPoint y: 285, endPoint x: 482, endPoint y: 210, distance: 78.7
click at [482, 213] on td "東証１部上場　株式会社カナモトの連結子会社となる" at bounding box center [888, 233] width 851 height 41
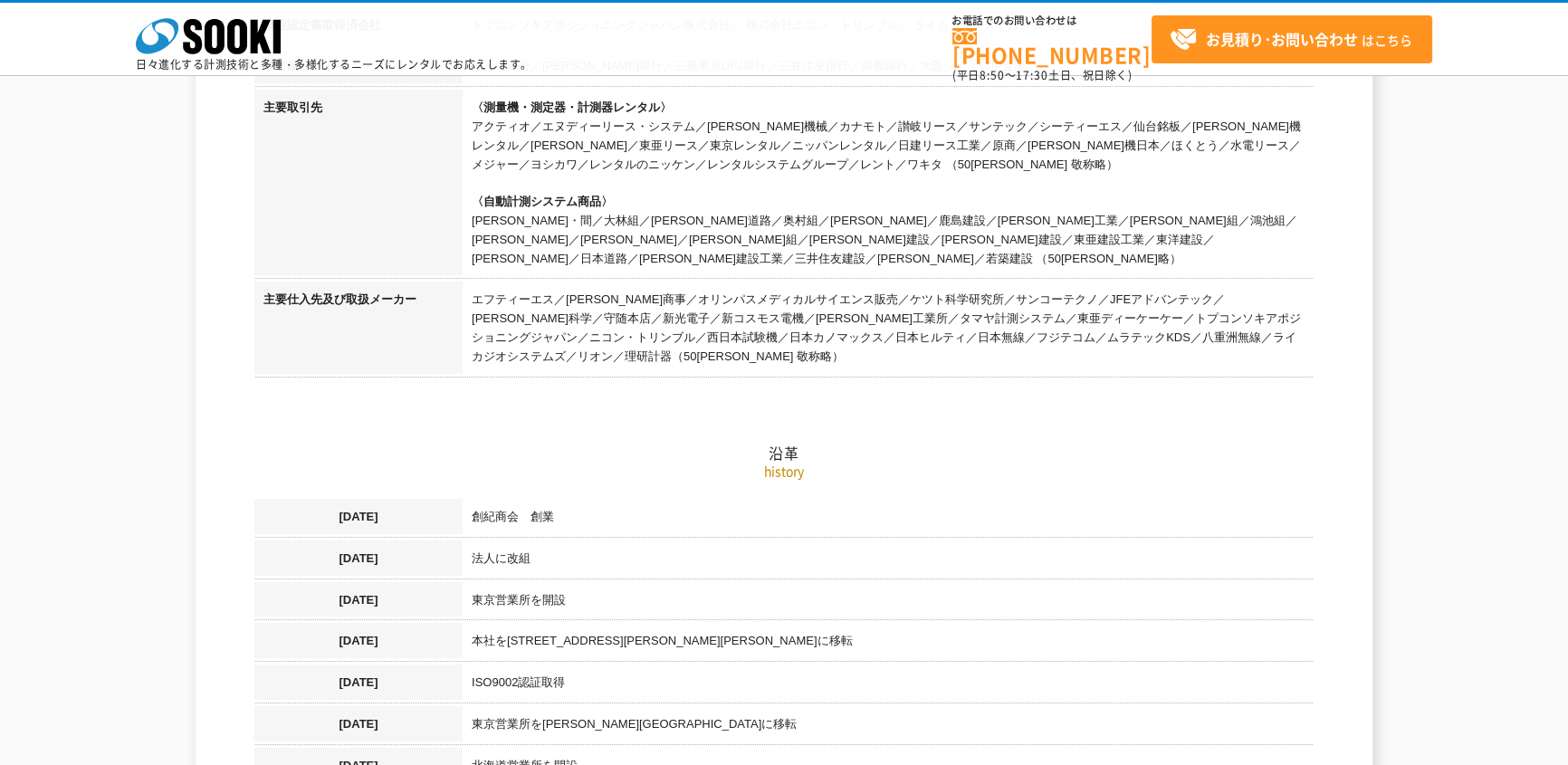
scroll to position [823, 0]
